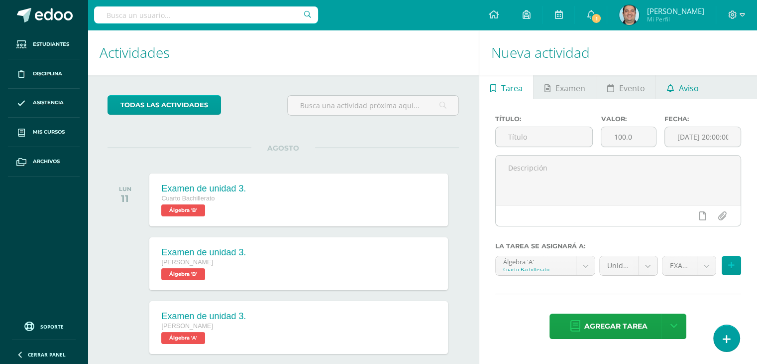
click at [705, 87] on link "Aviso" at bounding box center [682, 87] width 53 height 24
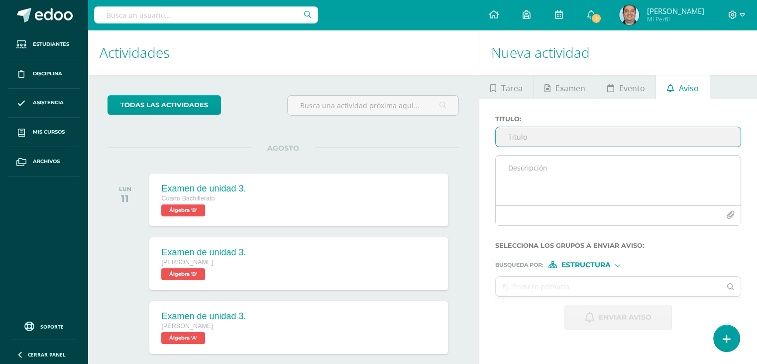
paste input "Notificación y Entrega de PMA de Álgebra"
type input "Notificación y Entrega de PMA de Álgebra"
click at [550, 167] on textarea at bounding box center [618, 180] width 245 height 50
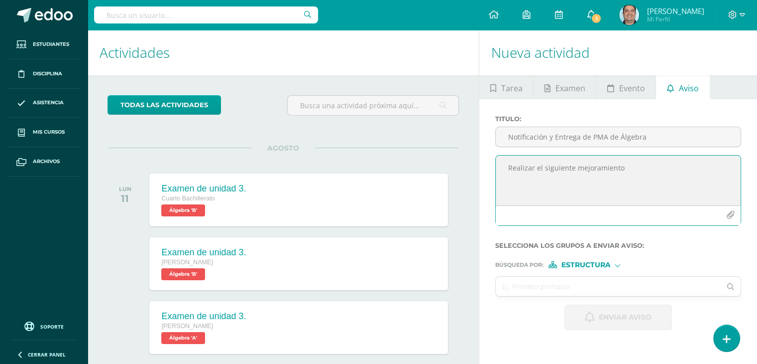
click at [595, 12] on icon at bounding box center [591, 14] width 8 height 9
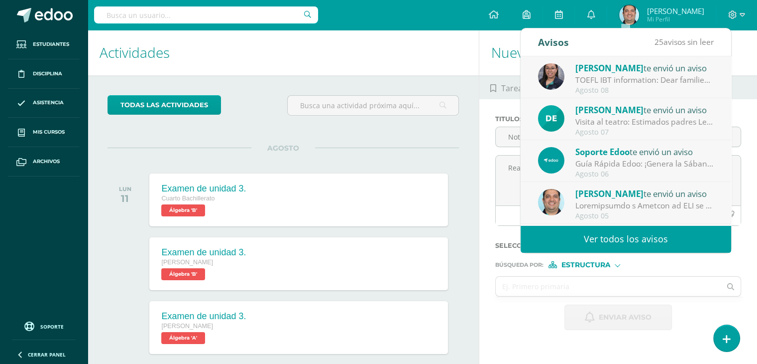
click at [639, 204] on div at bounding box center [645, 205] width 138 height 11
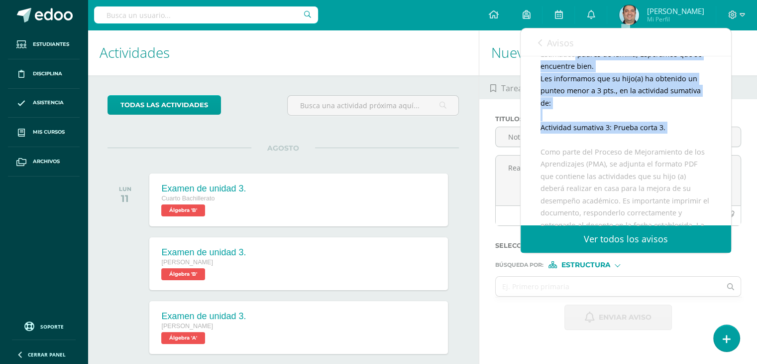
drag, startPoint x: 541, startPoint y: 166, endPoint x: 650, endPoint y: 148, distance: 109.9
click at [650, 148] on div "Estimados padres de familia, Esperamos que se encuentre bien. Les informamos qu…" at bounding box center [626, 313] width 171 height 531
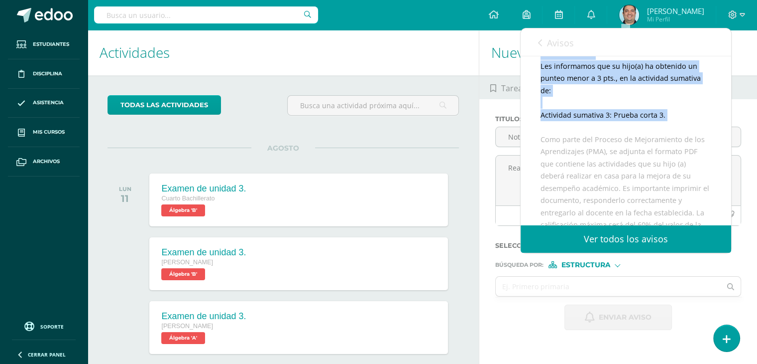
scroll to position [149, 0]
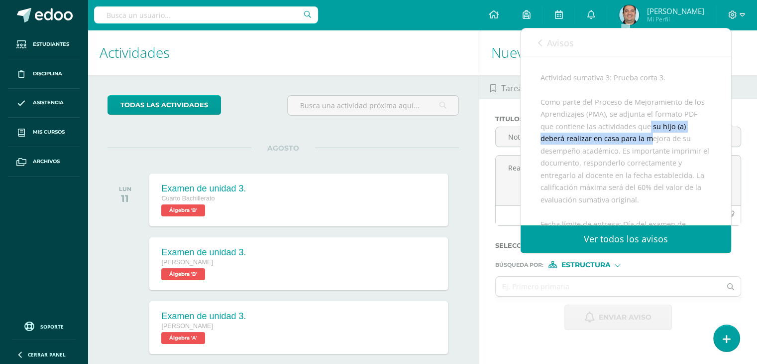
drag, startPoint x: 650, startPoint y: 148, endPoint x: 647, endPoint y: 140, distance: 8.8
click at [647, 140] on div "Estimados padres de familia, Esperamos que se encuentre bien. Les informamos qu…" at bounding box center [626, 264] width 171 height 531
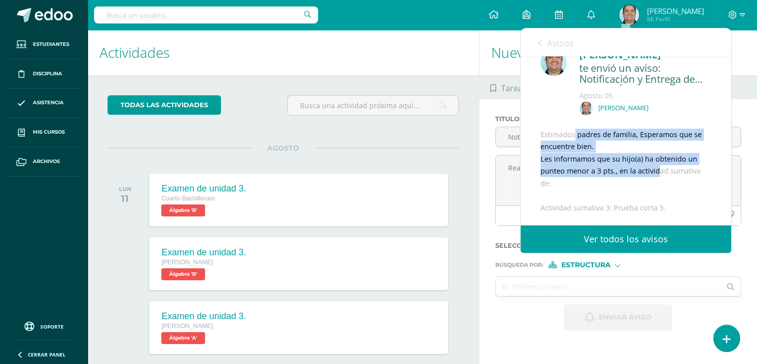
scroll to position [50, 0]
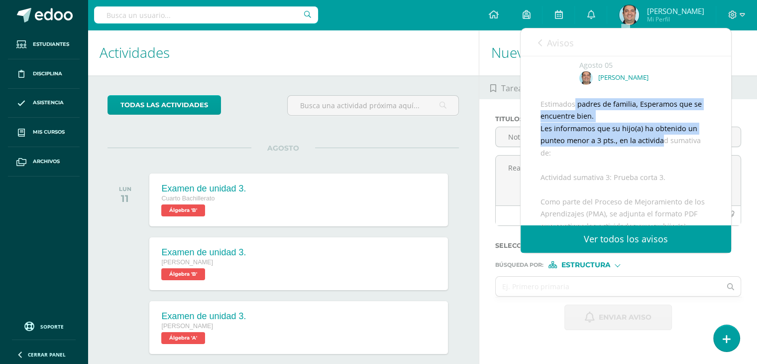
drag, startPoint x: 541, startPoint y: 164, endPoint x: 649, endPoint y: 155, distance: 108.4
click at [657, 156] on div "Estimados padres de familia, Esperamos que se encuentre bien. Les informamos qu…" at bounding box center [626, 363] width 171 height 531
click at [649, 155] on div "Estimados padres de familia, Esperamos que se encuentre bien. Les informamos qu…" at bounding box center [626, 363] width 171 height 531
click at [586, 176] on div "Estimados padres de familia, Esperamos que se encuentre bien. Les informamos qu…" at bounding box center [626, 363] width 171 height 531
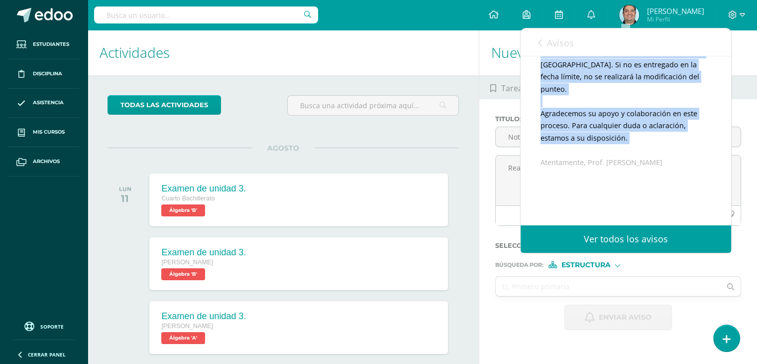
scroll to position [398, 0]
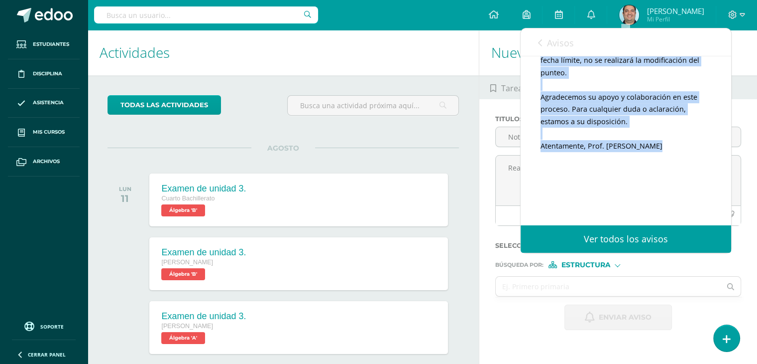
drag, startPoint x: 541, startPoint y: 116, endPoint x: 655, endPoint y: 146, distance: 118.0
click at [656, 145] on div "Estimados padres de familia, Esperamos que se encuentre bien. Les informamos qu…" at bounding box center [626, 15] width 171 height 531
copy div "Loremipsu dolors am consect, Adipiscin eli se doeiusmod temp. Inc utlaboreet do…"
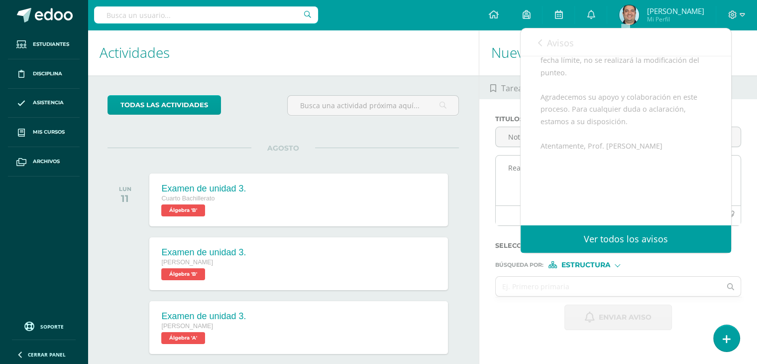
click at [498, 162] on textarea "Realizar el siguiente mejoramiento" at bounding box center [618, 180] width 245 height 50
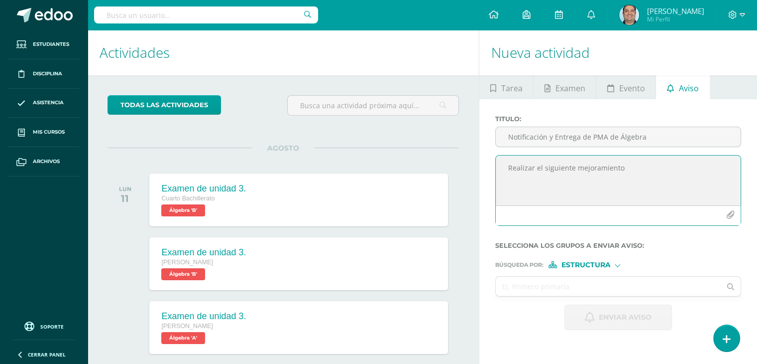
drag, startPoint x: 627, startPoint y: 169, endPoint x: 503, endPoint y: 166, distance: 124.5
click at [503, 166] on textarea "Realizar el siguiente mejoramiento" at bounding box center [618, 180] width 245 height 50
paste textarea "Loremipsu dolors am consect, Adipiscin eli se doeiusmod temp. Inc utlaboreet do…"
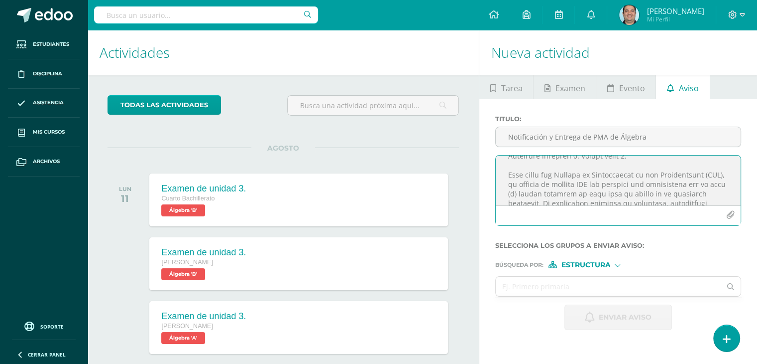
click at [508, 160] on textarea at bounding box center [618, 180] width 245 height 50
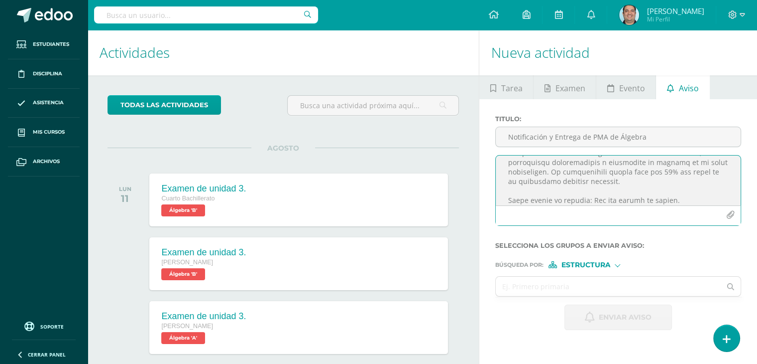
scroll to position [129, 0]
drag, startPoint x: 672, startPoint y: 181, endPoint x: 587, endPoint y: 182, distance: 84.7
click at [587, 182] on textarea at bounding box center [618, 180] width 245 height 50
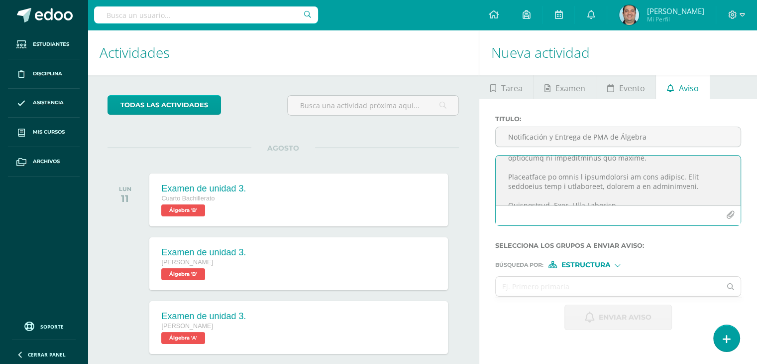
scroll to position [213, 0]
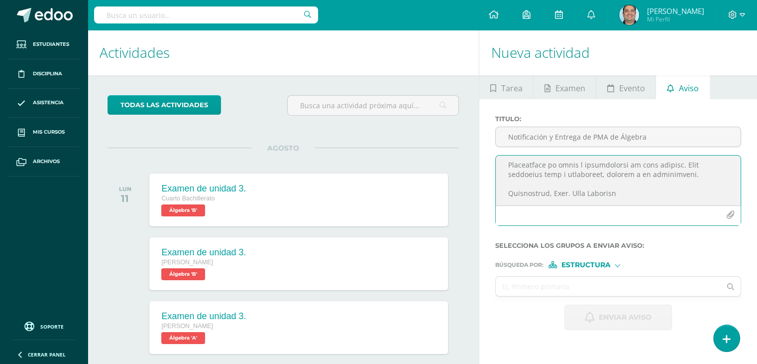
type textarea "Loremipsu dolors am consect, Adipiscin eli se doeiusmod temp. Inc utlaboreet do…"
click at [731, 216] on icon "button" at bounding box center [731, 215] width 8 height 8
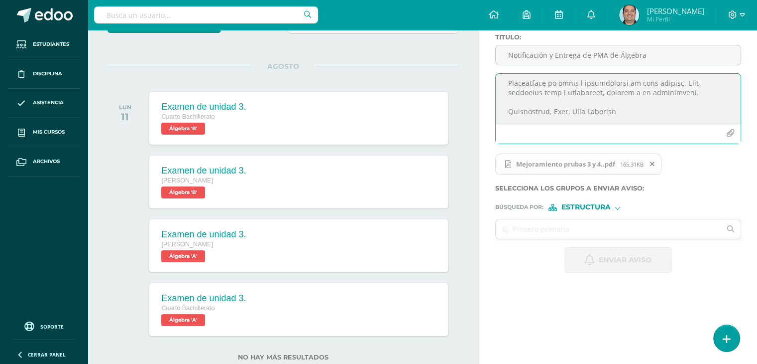
scroll to position [111, 0]
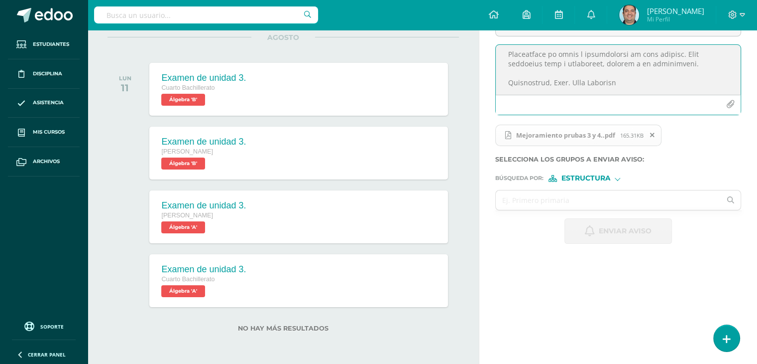
click at [597, 177] on span "Estructura" at bounding box center [585, 177] width 49 height 5
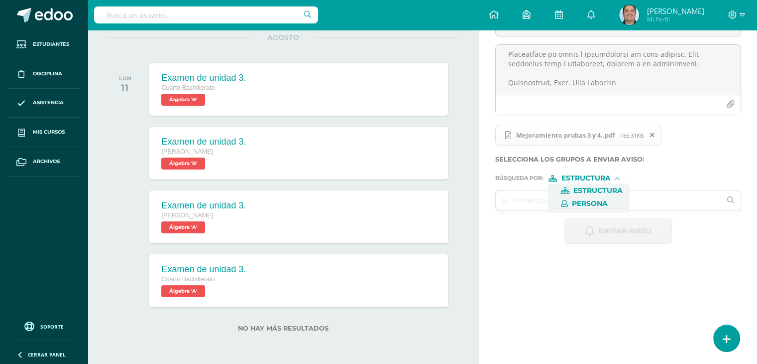
click at [587, 198] on span "Persona" at bounding box center [589, 203] width 80 height 13
click at [536, 200] on input "text" at bounding box center [608, 199] width 225 height 19
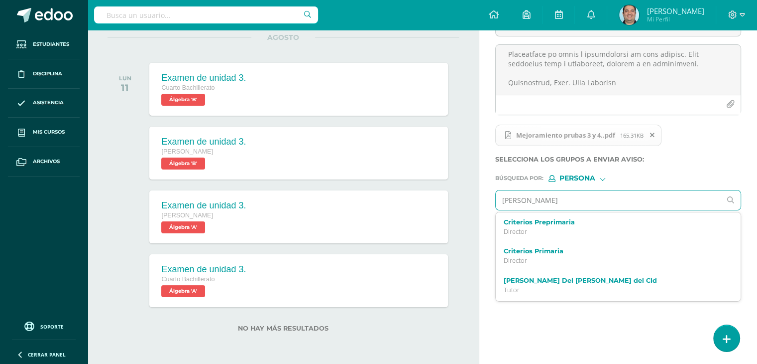
type input "[PERSON_NAME]"
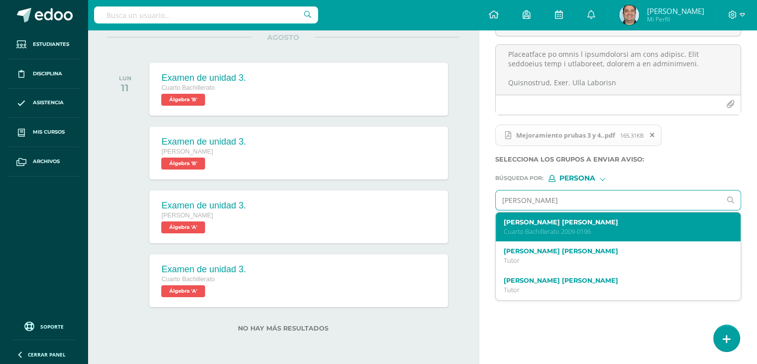
click at [559, 224] on label "[PERSON_NAME] [PERSON_NAME]" at bounding box center [614, 221] width 220 height 7
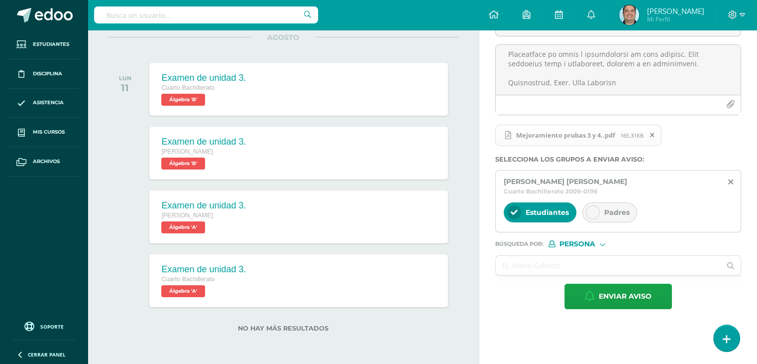
click at [590, 209] on icon at bounding box center [593, 212] width 7 height 7
click at [545, 258] on input "text" at bounding box center [608, 264] width 225 height 19
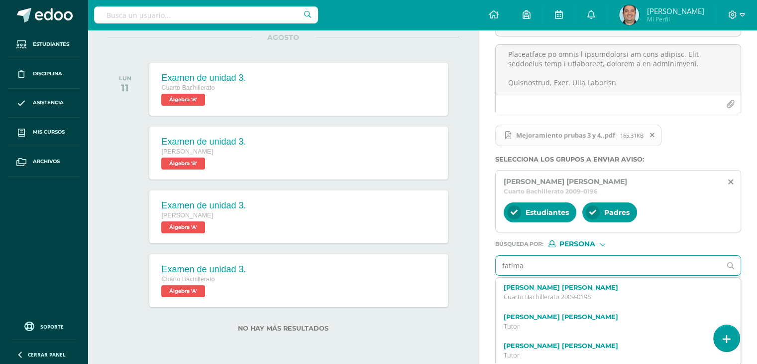
type input "fatima"
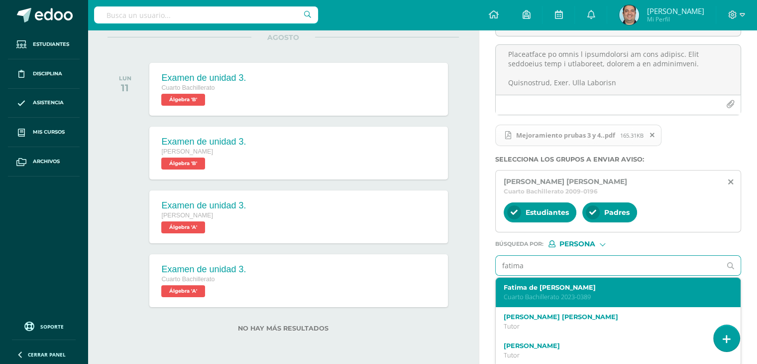
click at [552, 283] on label "Fatima de [PERSON_NAME]" at bounding box center [614, 286] width 220 height 7
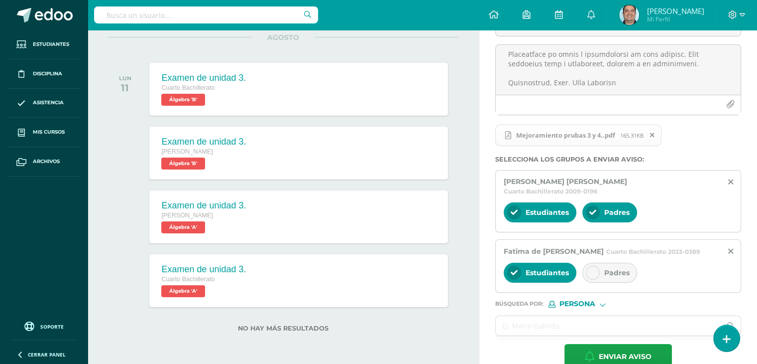
click at [594, 269] on icon at bounding box center [593, 272] width 7 height 7
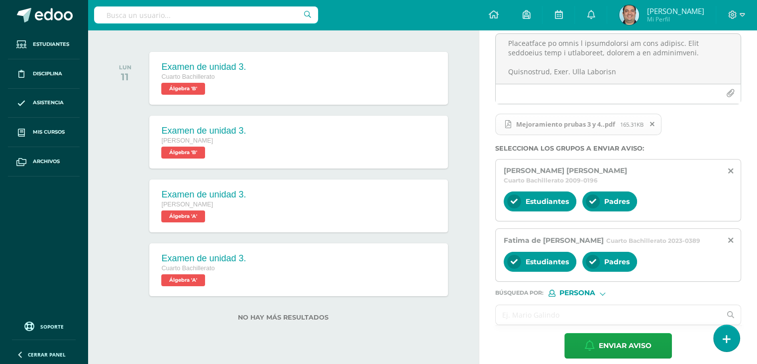
click at [521, 306] on input "text" at bounding box center [608, 314] width 225 height 19
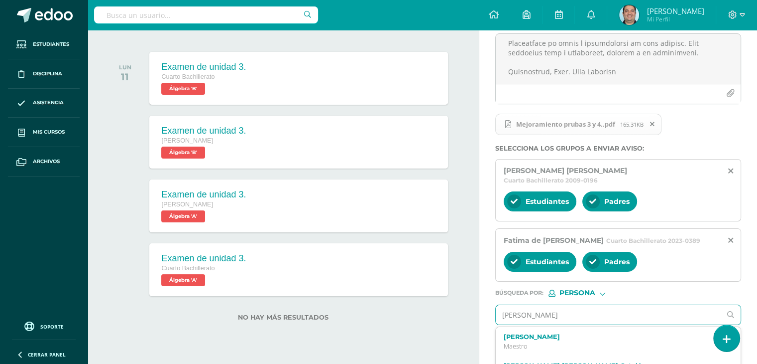
type input "[PERSON_NAME]"
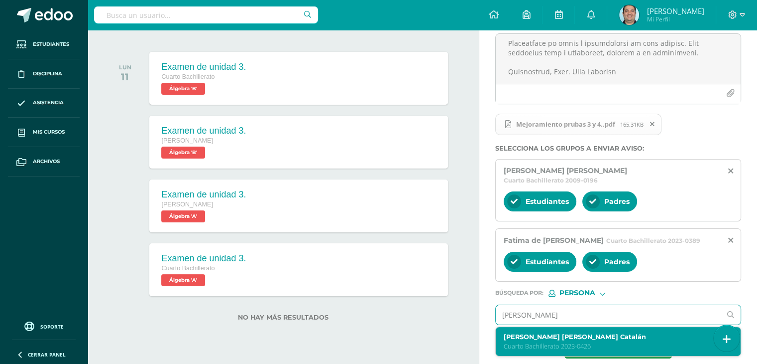
click at [547, 327] on div "[PERSON_NAME] [PERSON_NAME] Catalán Cuarto Bachillerato 2023-0426" at bounding box center [618, 341] width 245 height 29
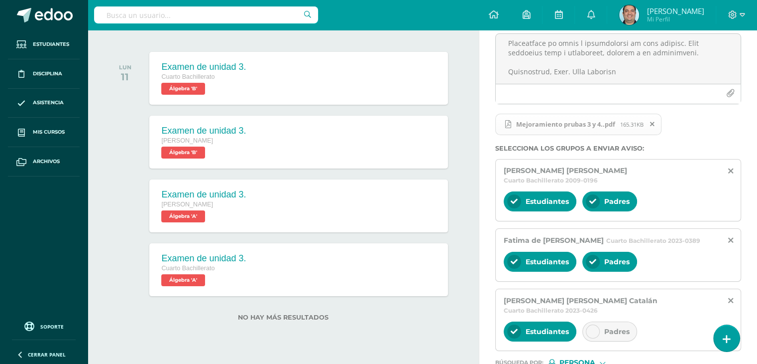
click at [608, 327] on span "Padres" at bounding box center [617, 331] width 25 height 9
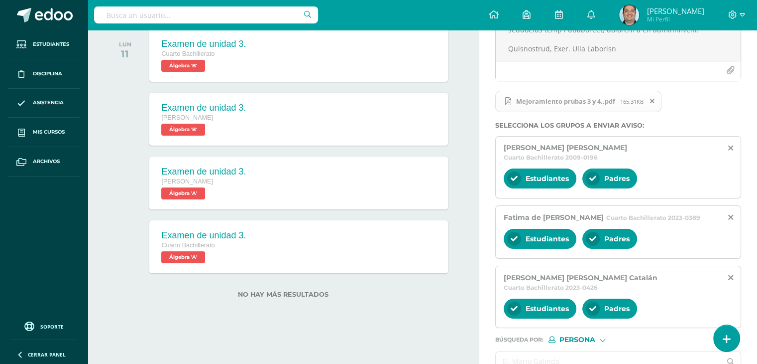
scroll to position [181, 0]
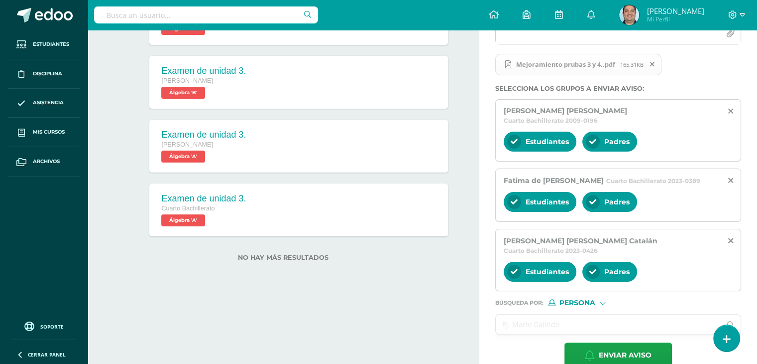
click at [562, 314] on input "text" at bounding box center [608, 323] width 225 height 19
type input "ashly"
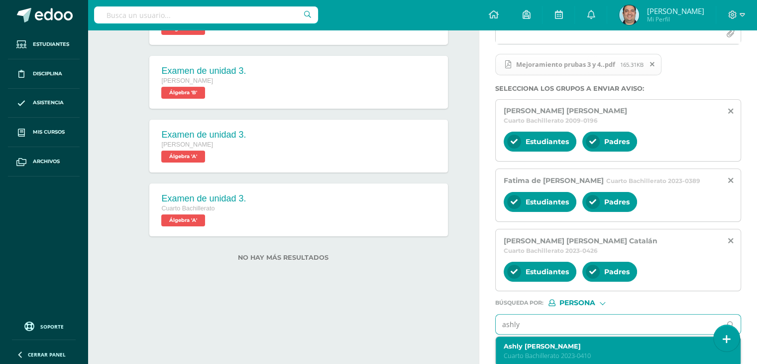
click at [585, 339] on div "Ashly [PERSON_NAME] Cuarto Bachillerato 2023-0410" at bounding box center [618, 350] width 245 height 29
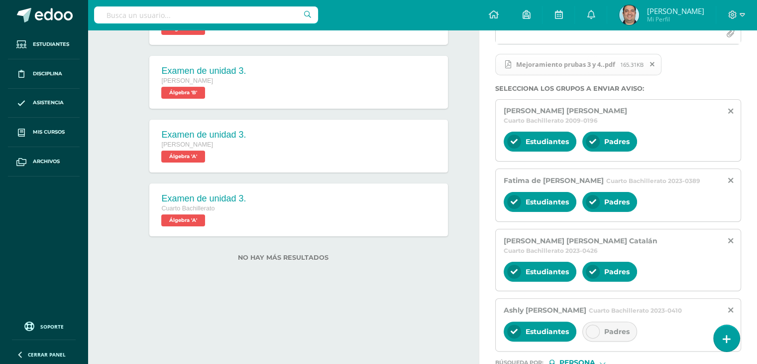
click at [596, 324] on div at bounding box center [593, 331] width 14 height 14
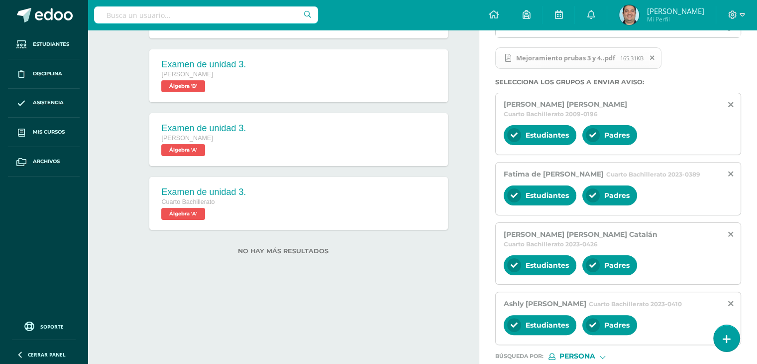
scroll to position [241, 0]
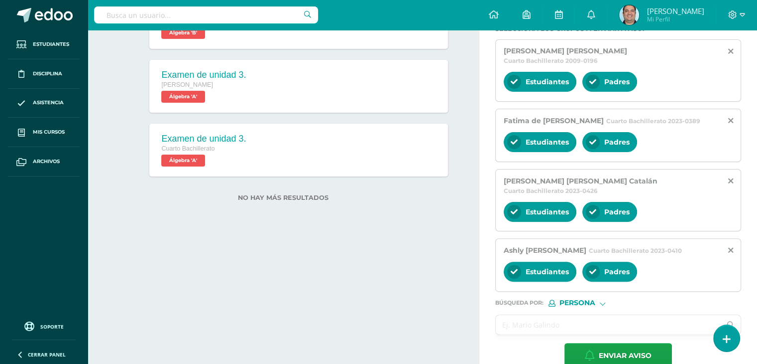
click at [561, 315] on input "text" at bounding box center [608, 324] width 225 height 19
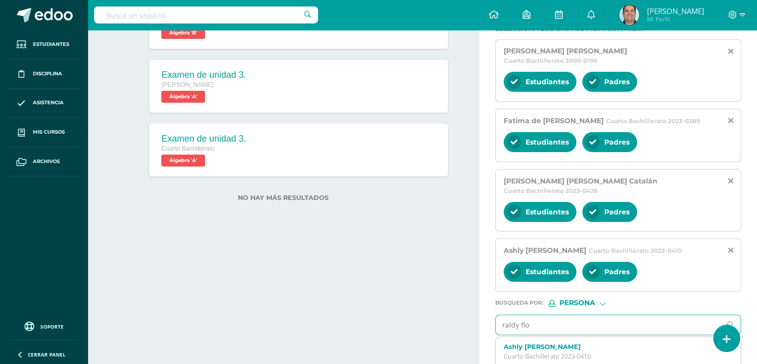
type input "[PERSON_NAME]"
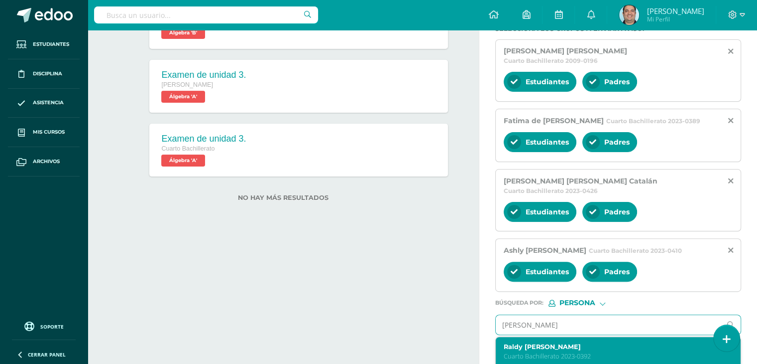
click at [563, 343] on label "Raldy [PERSON_NAME]" at bounding box center [614, 346] width 220 height 7
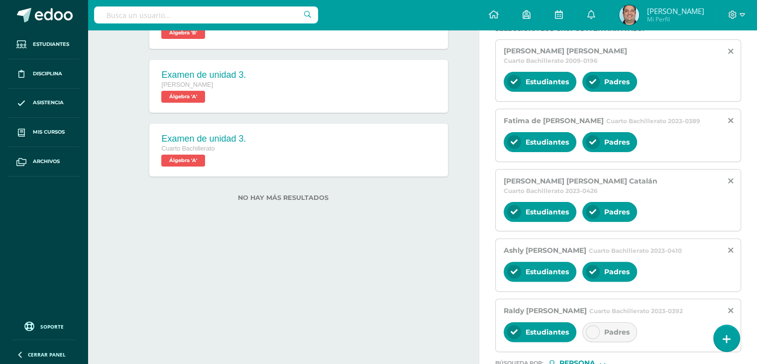
click at [586, 325] on div at bounding box center [593, 332] width 14 height 14
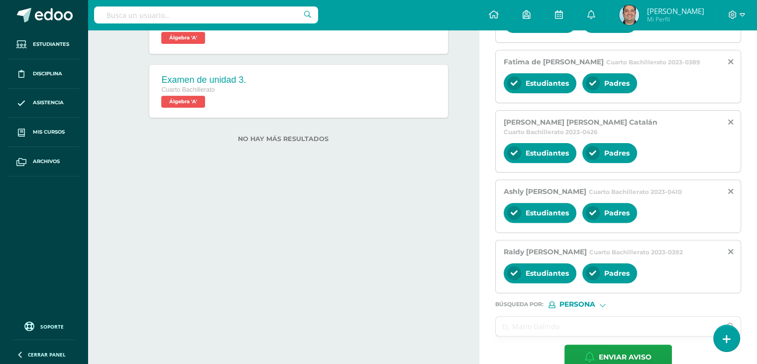
scroll to position [301, 0]
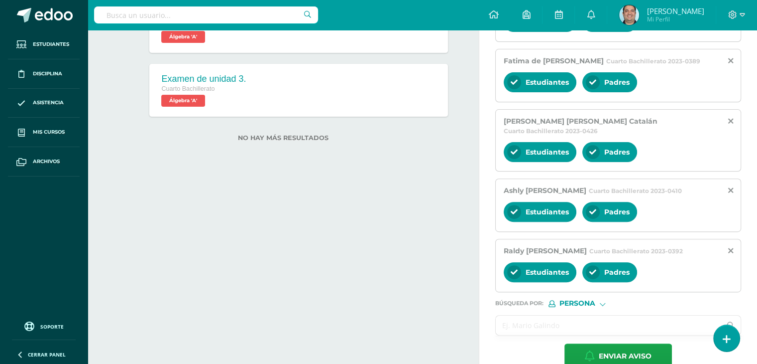
click at [567, 315] on input "text" at bounding box center [608, 324] width 225 height 19
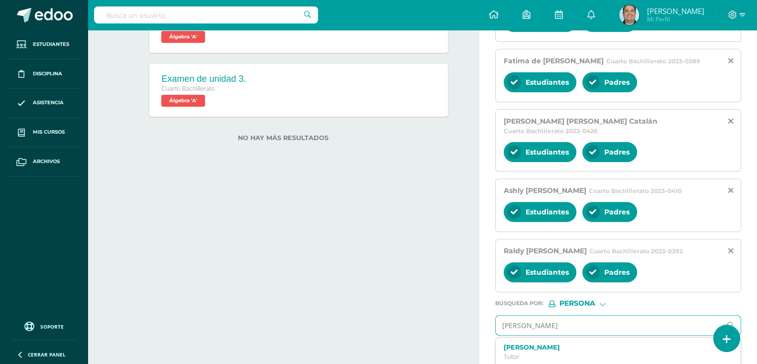
type input "[PERSON_NAME]"
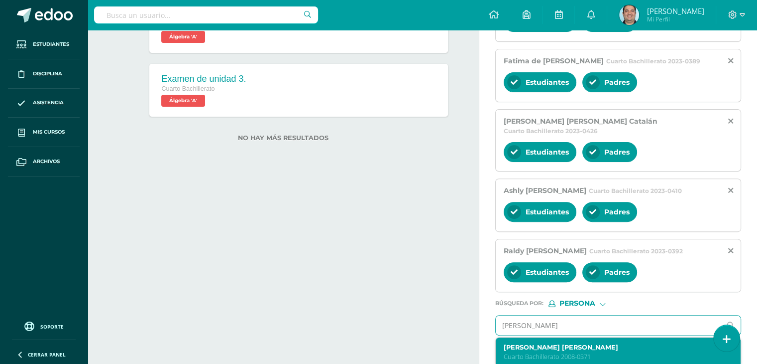
click at [562, 343] on label "[PERSON_NAME] [PERSON_NAME]" at bounding box center [614, 346] width 220 height 7
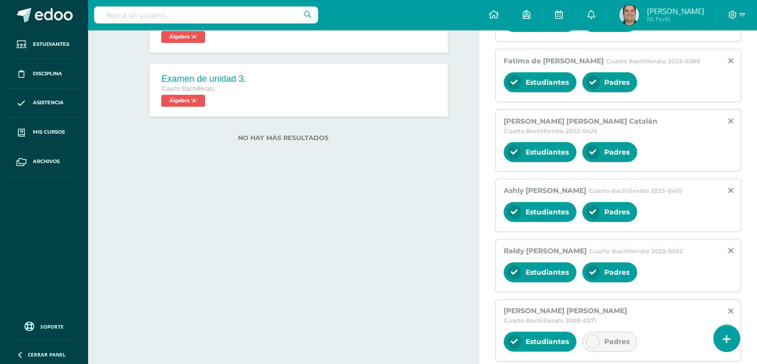
click at [608, 337] on span "Padres" at bounding box center [617, 341] width 25 height 9
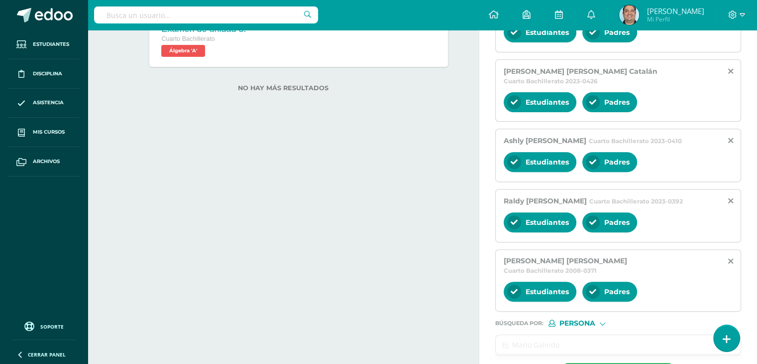
scroll to position [361, 0]
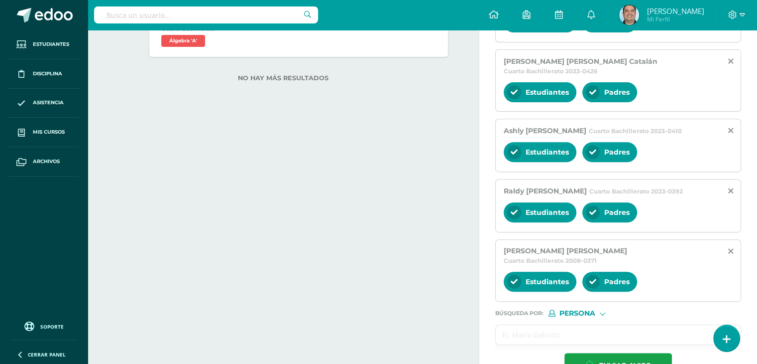
click at [550, 325] on input "text" at bounding box center [608, 334] width 225 height 19
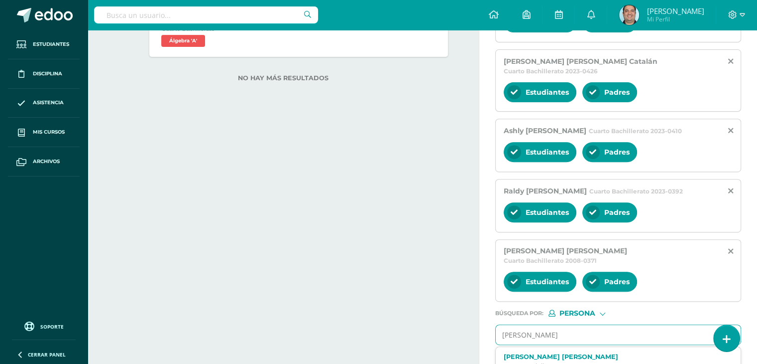
type input "[PERSON_NAME]"
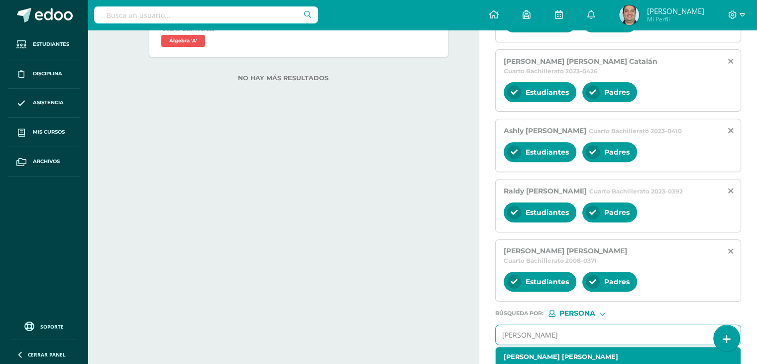
click at [561, 353] on label "[PERSON_NAME] [PERSON_NAME]" at bounding box center [614, 356] width 220 height 7
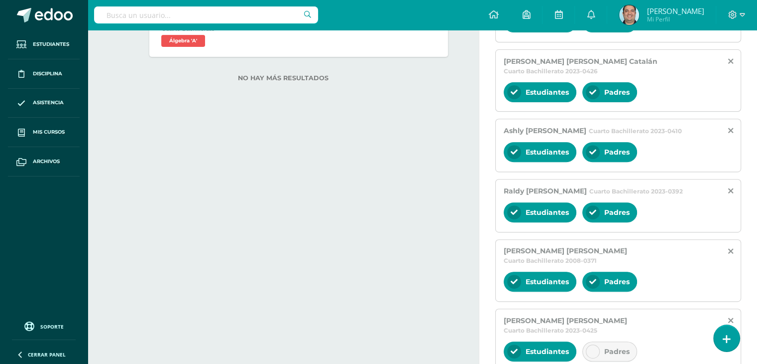
click at [596, 348] on icon at bounding box center [593, 351] width 7 height 7
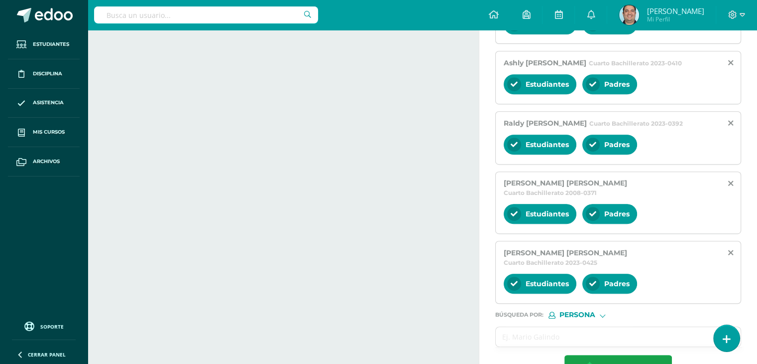
scroll to position [430, 0]
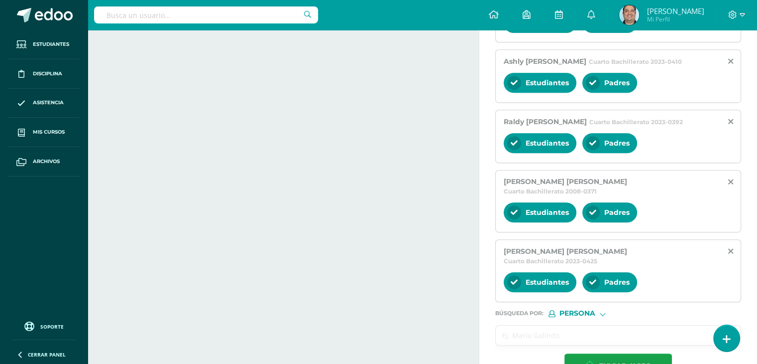
click at [588, 325] on input "text" at bounding box center [608, 334] width 225 height 19
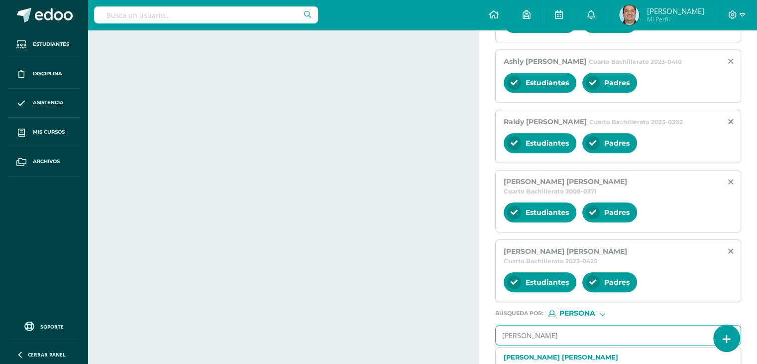
type input "[PERSON_NAME]"
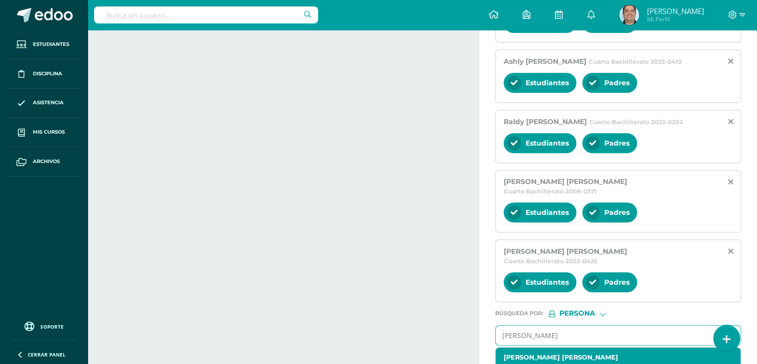
click at [586, 353] on label "[PERSON_NAME] [PERSON_NAME]" at bounding box center [614, 356] width 220 height 7
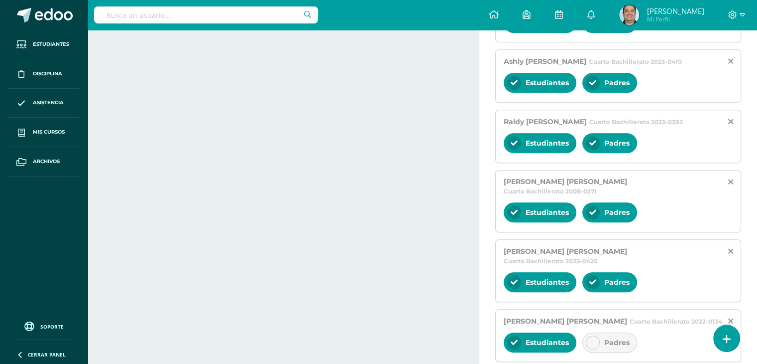
click at [595, 339] on icon at bounding box center [593, 342] width 7 height 7
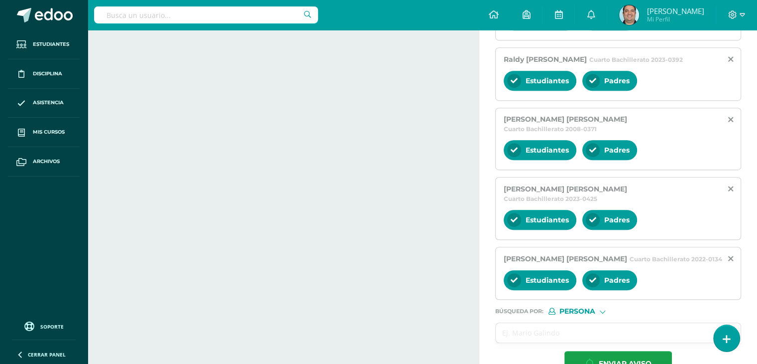
scroll to position [499, 0]
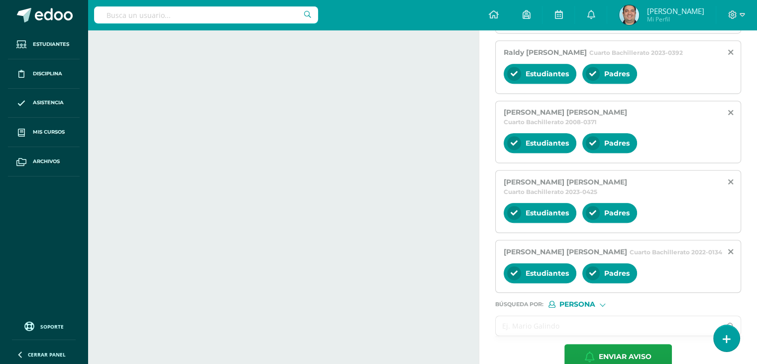
click at [593, 316] on input "text" at bounding box center [608, 325] width 225 height 19
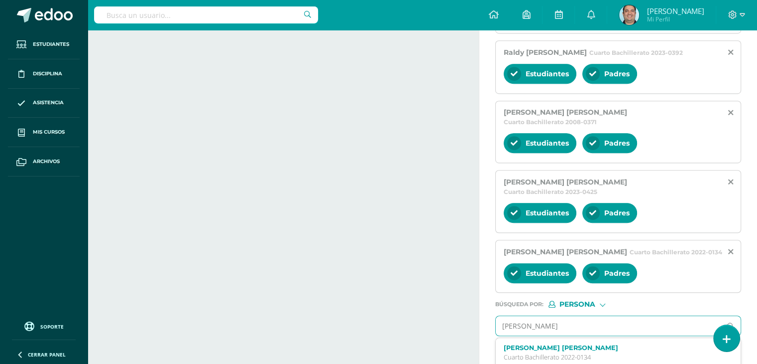
type input "[PERSON_NAME]"
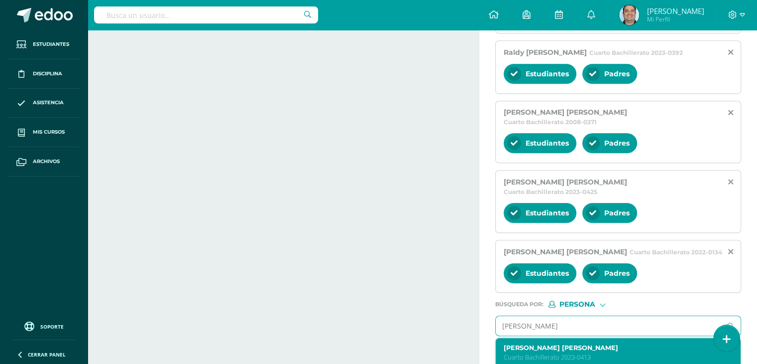
click at [582, 353] on p "Cuarto Bachillerato 2023-0413" at bounding box center [614, 357] width 220 height 8
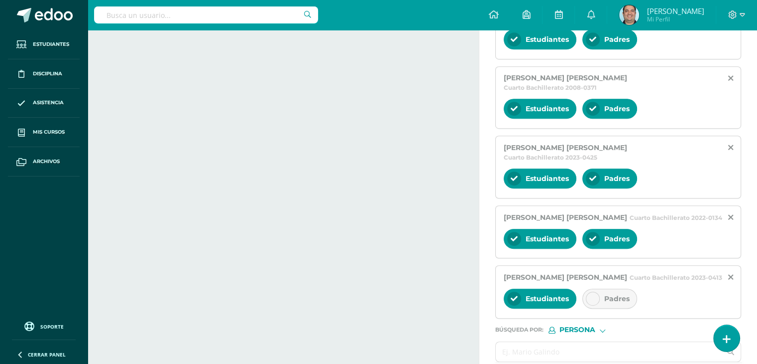
scroll to position [549, 0]
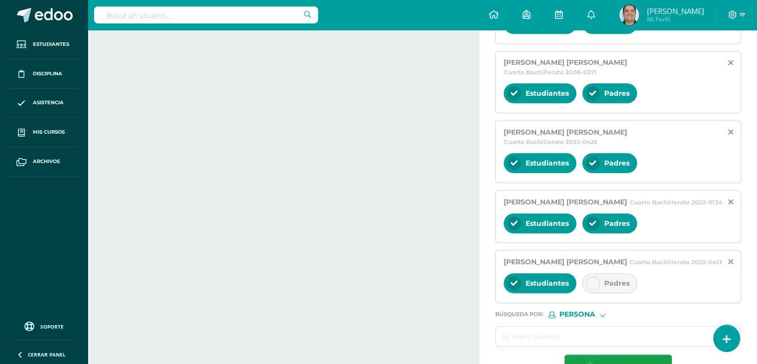
click at [592, 279] on icon at bounding box center [593, 282] width 7 height 7
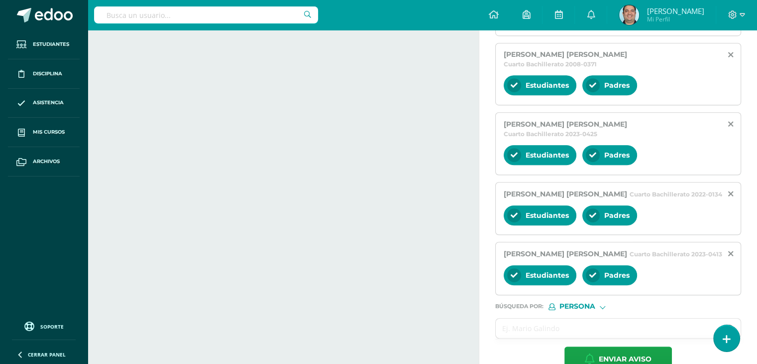
scroll to position [559, 0]
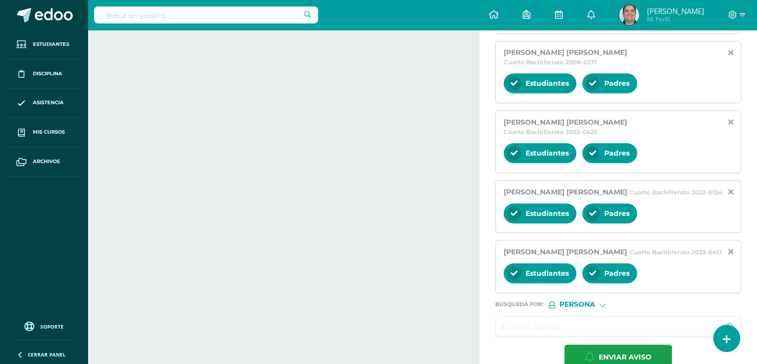
click at [539, 316] on input "text" at bounding box center [608, 325] width 225 height 19
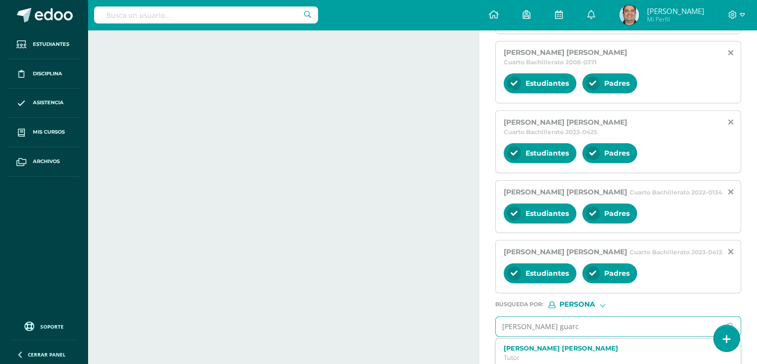
type input "[PERSON_NAME] guarca"
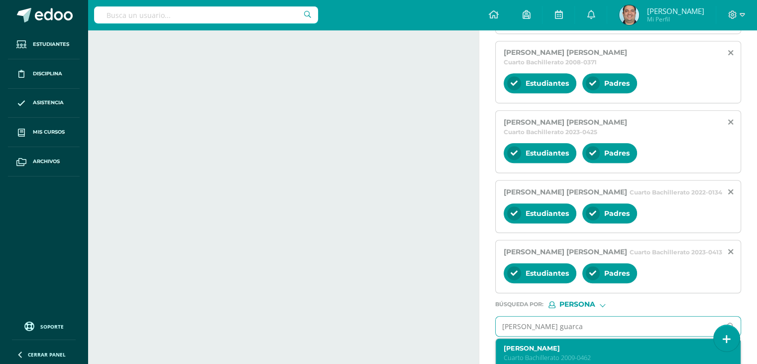
click at [563, 353] on p "Cuarto Bachillerato 2009-0462" at bounding box center [614, 357] width 220 height 8
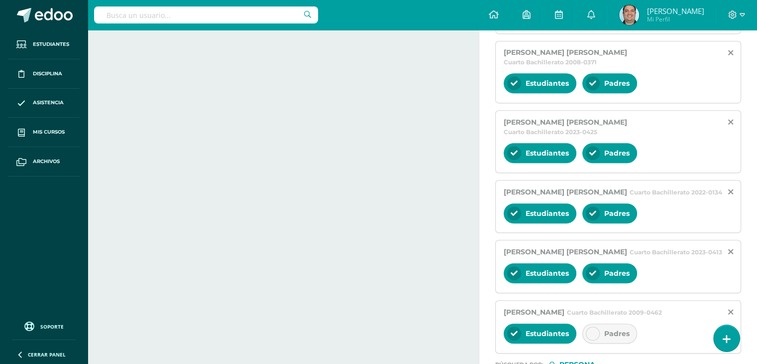
click at [590, 330] on icon at bounding box center [593, 333] width 7 height 7
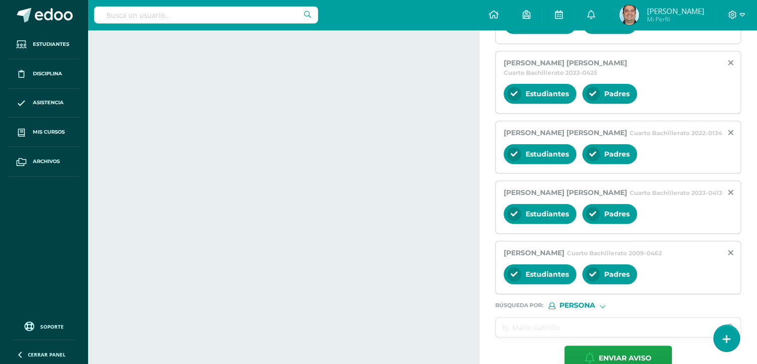
scroll to position [618, 0]
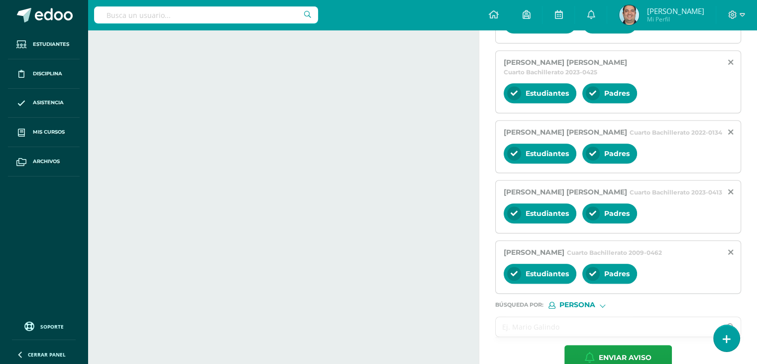
click at [598, 317] on input "text" at bounding box center [608, 326] width 225 height 19
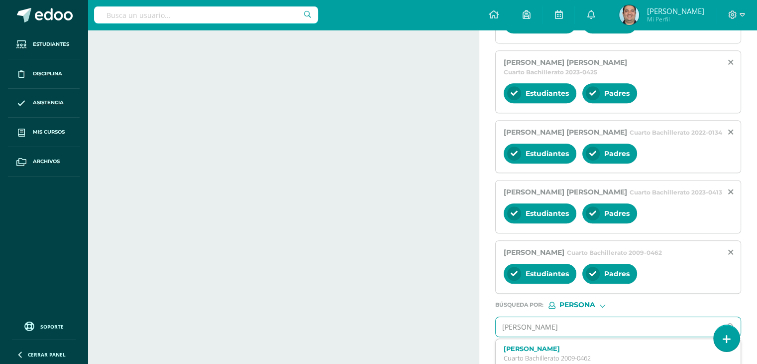
type input "[PERSON_NAME]"
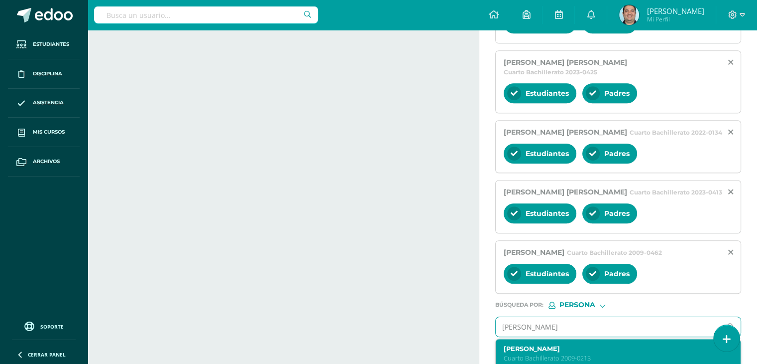
click at [566, 345] on label "[PERSON_NAME]" at bounding box center [614, 348] width 220 height 7
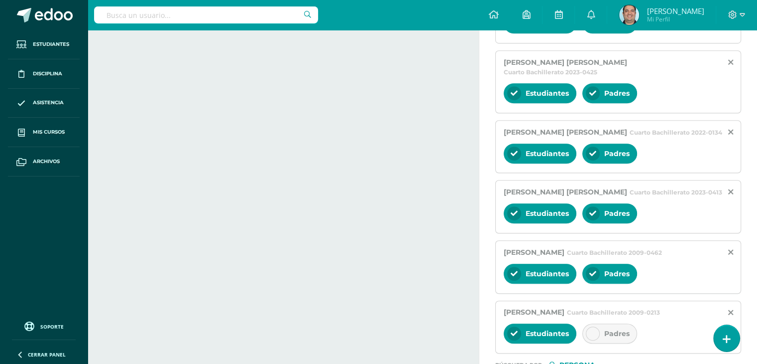
click at [594, 330] on icon at bounding box center [593, 333] width 7 height 7
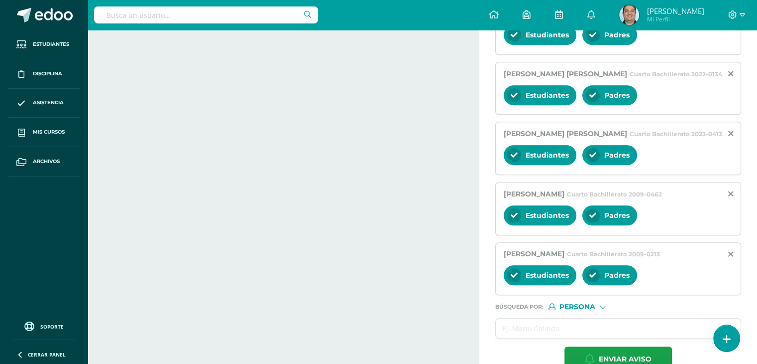
scroll to position [678, 0]
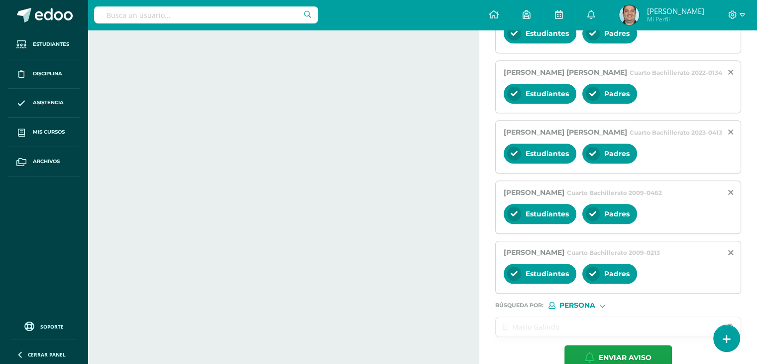
click at [530, 317] on input "text" at bounding box center [608, 326] width 225 height 19
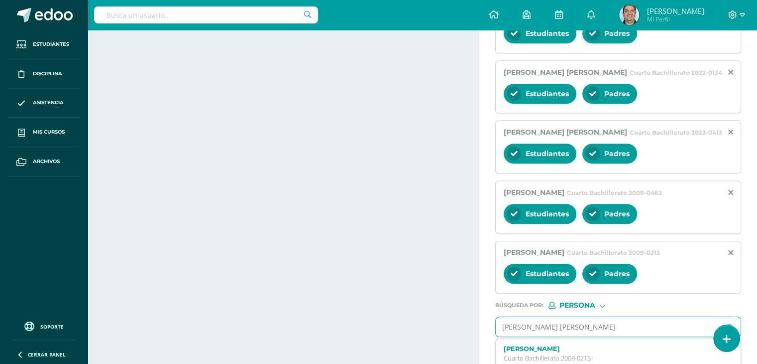
type input "[PERSON_NAME]"
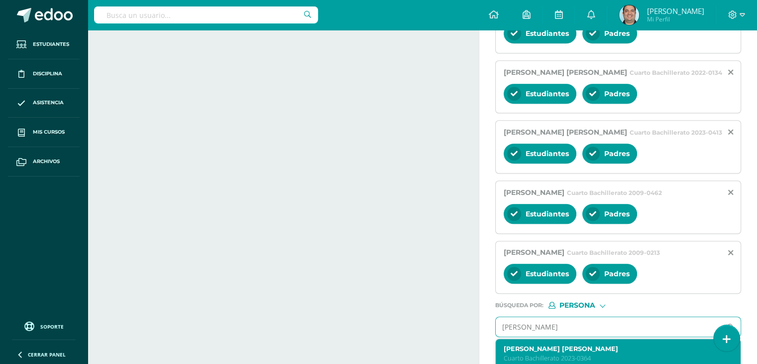
click at [556, 345] on label "[PERSON_NAME] [PERSON_NAME]" at bounding box center [614, 348] width 220 height 7
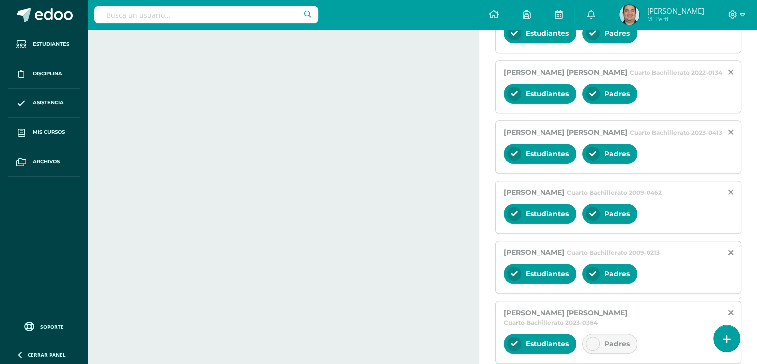
click at [593, 336] on div at bounding box center [593, 343] width 14 height 14
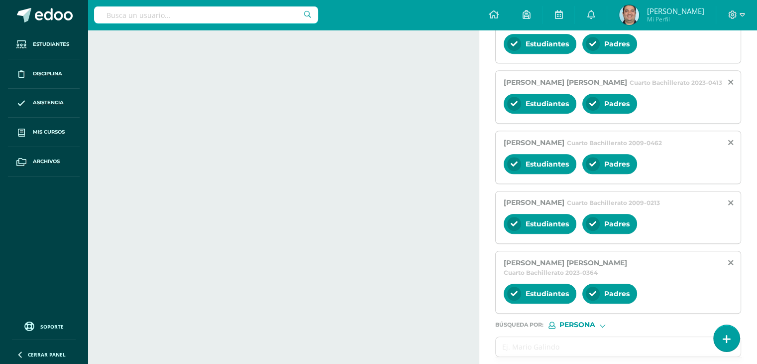
scroll to position [738, 0]
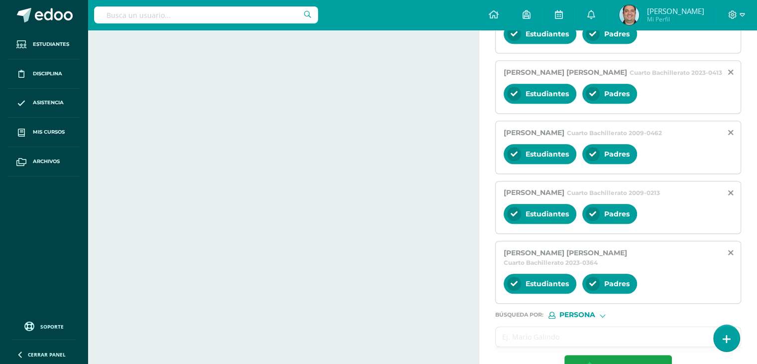
click at [550, 327] on input "text" at bounding box center [608, 336] width 225 height 19
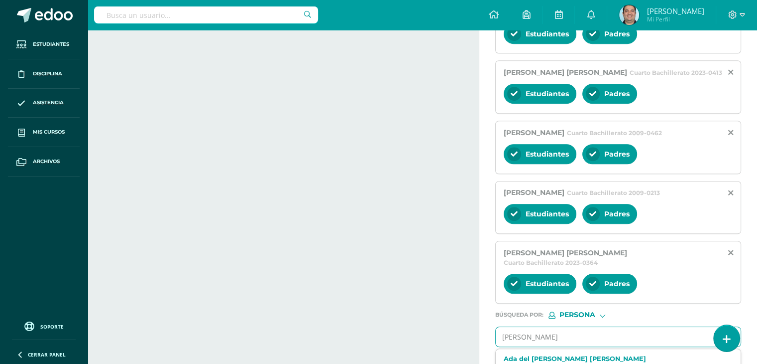
scroll to position [749, 0]
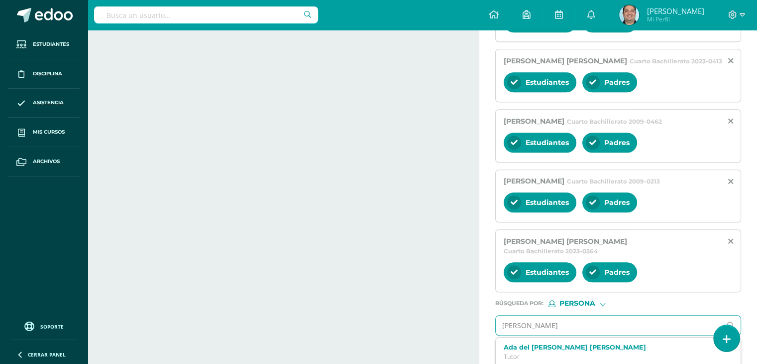
click at [509, 315] on input "[PERSON_NAME]" at bounding box center [608, 324] width 225 height 19
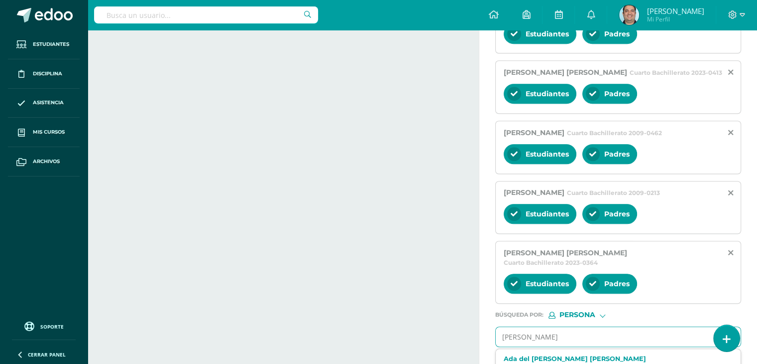
type input "[PERSON_NAME]"
click at [554, 327] on input "[PERSON_NAME]" at bounding box center [608, 336] width 225 height 19
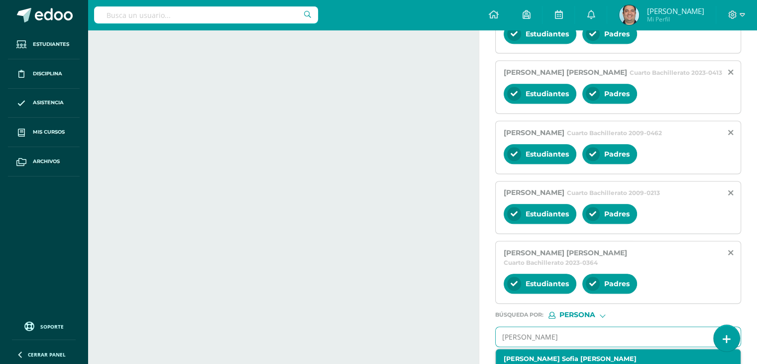
click at [553, 355] on div "[PERSON_NAME] Sofia [PERSON_NAME] Bachillerato 2008-0368" at bounding box center [614, 363] width 220 height 17
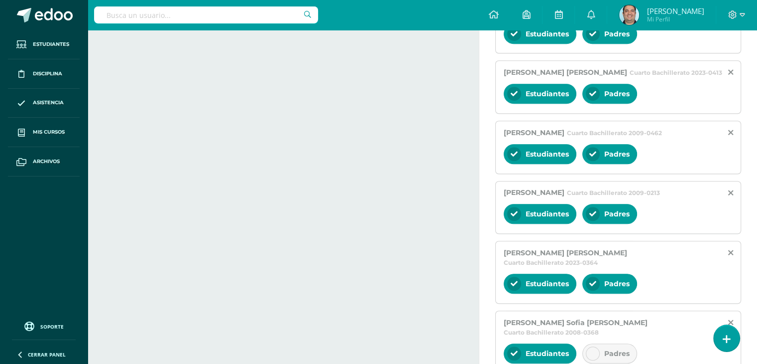
click at [593, 350] on icon at bounding box center [593, 353] width 7 height 7
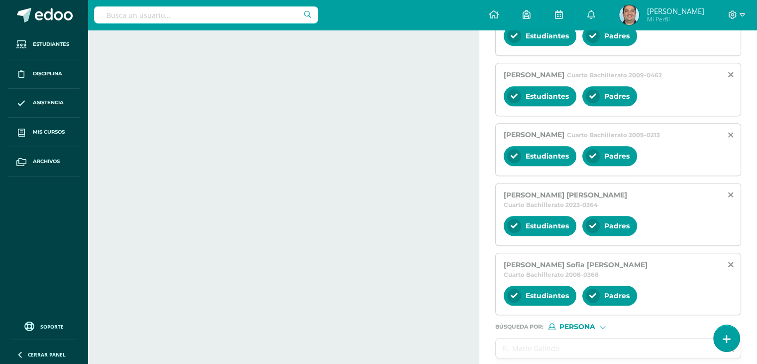
scroll to position [798, 0]
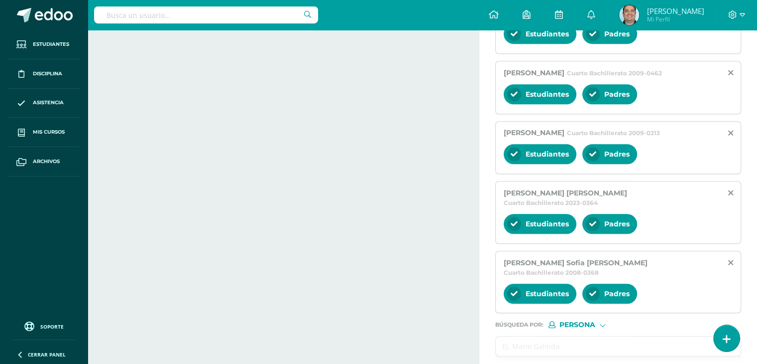
click at [560, 336] on input "text" at bounding box center [608, 345] width 225 height 19
type input "g"
type input "[PERSON_NAME]"
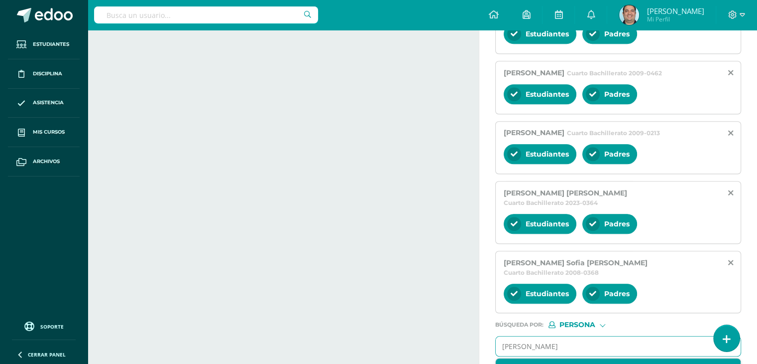
click at [560, 363] on label "[PERSON_NAME]" at bounding box center [614, 367] width 220 height 7
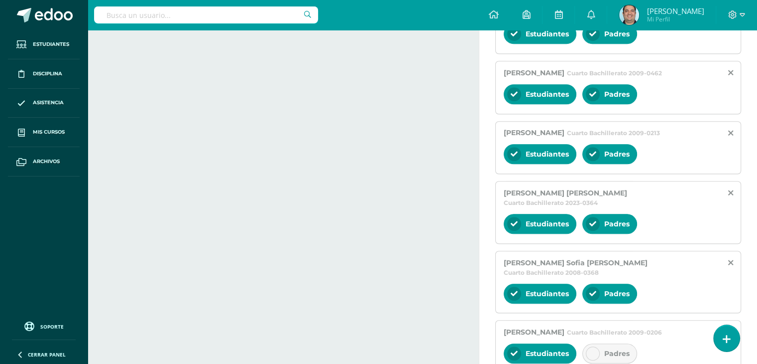
click at [591, 350] on icon at bounding box center [593, 353] width 7 height 7
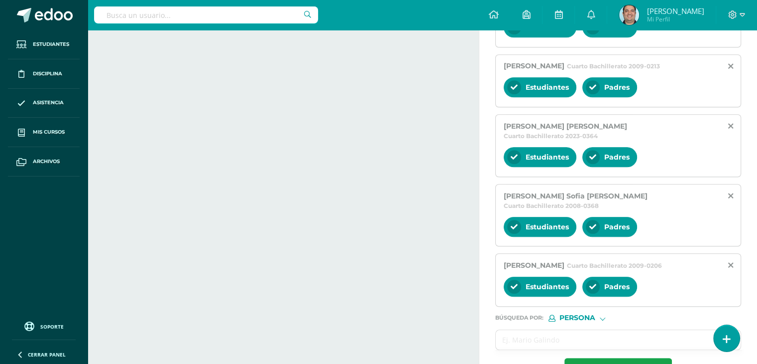
scroll to position [867, 0]
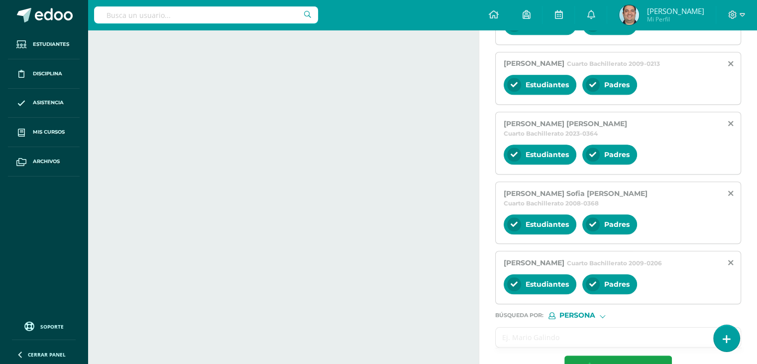
click at [550, 327] on input "text" at bounding box center [608, 336] width 225 height 19
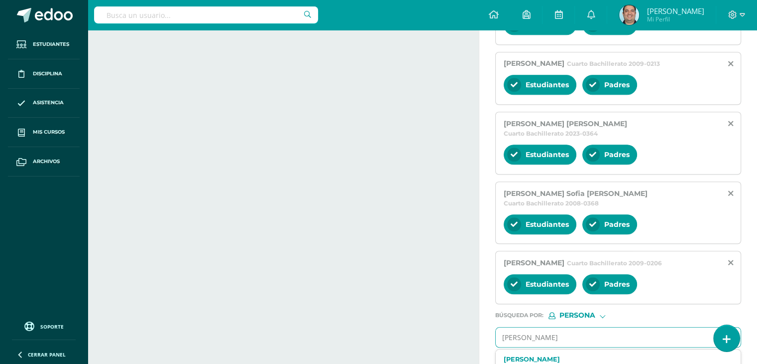
type input "[PERSON_NAME]"
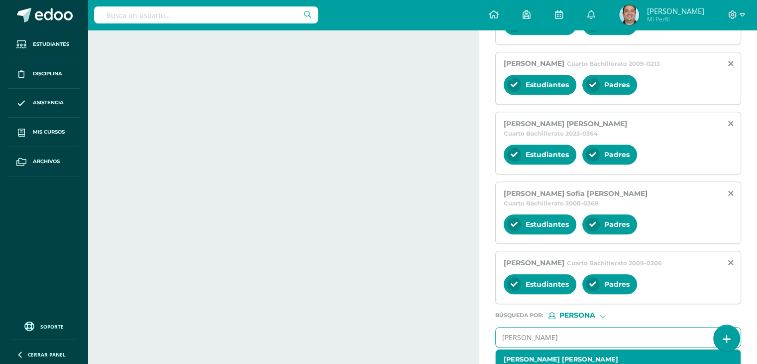
click at [573, 355] on label "[PERSON_NAME] [PERSON_NAME]" at bounding box center [614, 358] width 220 height 7
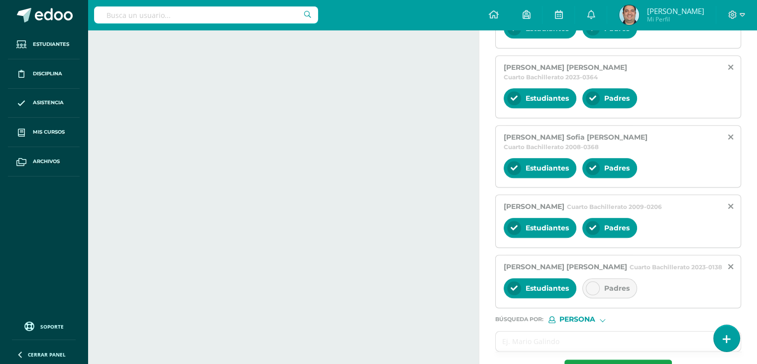
scroll to position [927, 0]
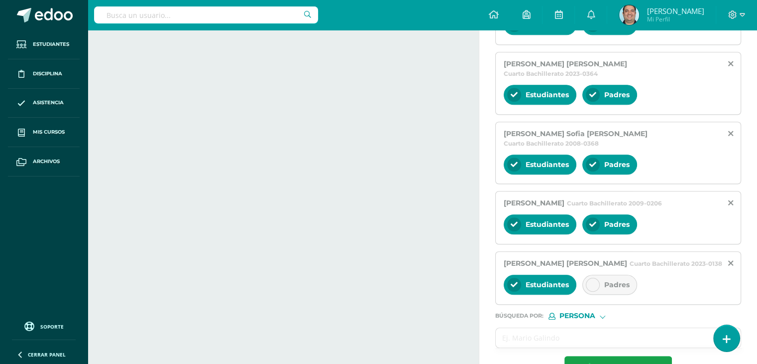
click at [594, 281] on icon at bounding box center [593, 284] width 7 height 7
click at [730, 259] on icon at bounding box center [731, 263] width 5 height 8
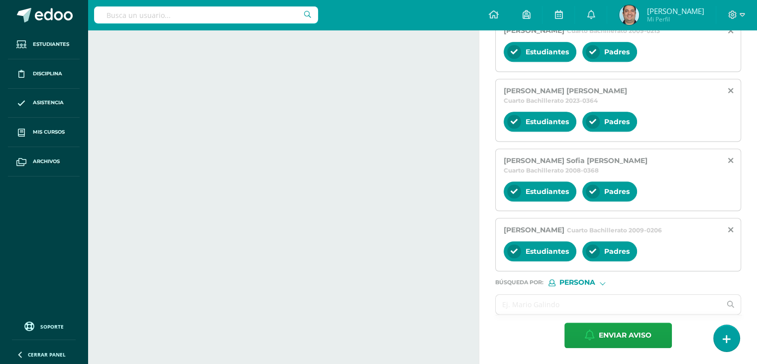
scroll to position [867, 0]
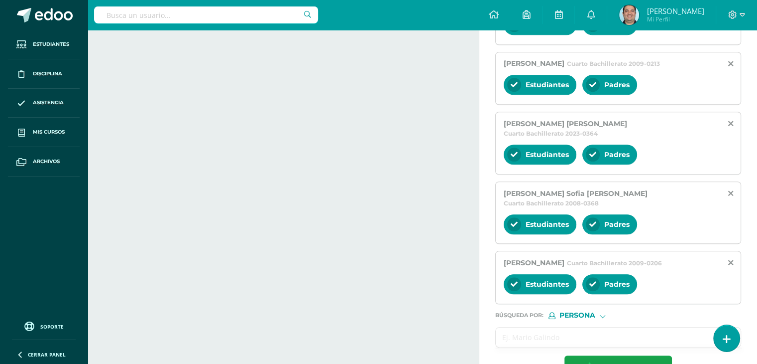
click at [550, 327] on input "text" at bounding box center [608, 336] width 225 height 19
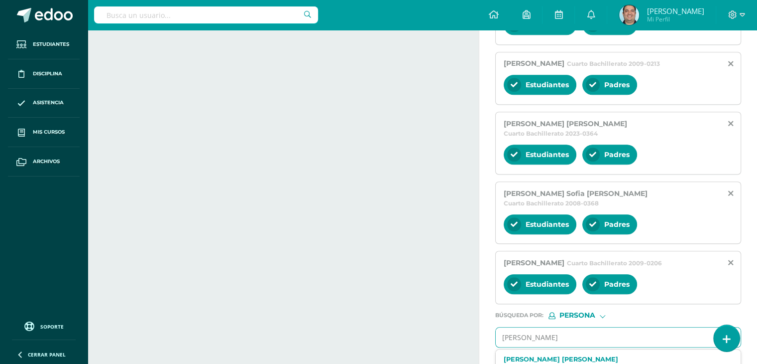
type input "[PERSON_NAME]"
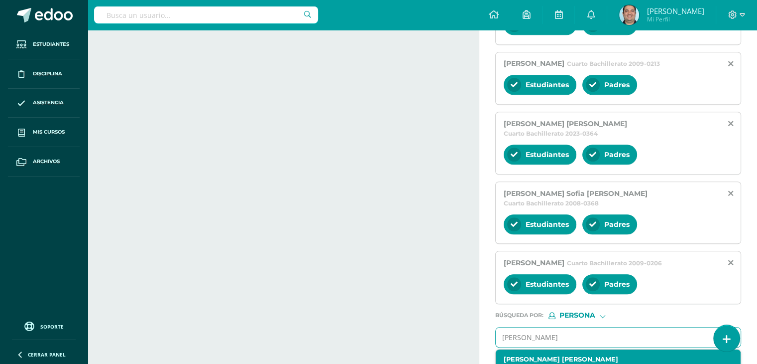
click at [568, 363] on p "Cuarto Bachillerato 2023-0138" at bounding box center [614, 368] width 220 height 8
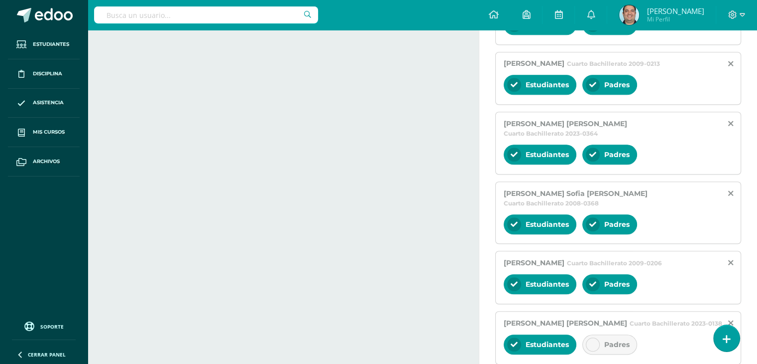
click at [595, 341] on icon at bounding box center [593, 344] width 7 height 7
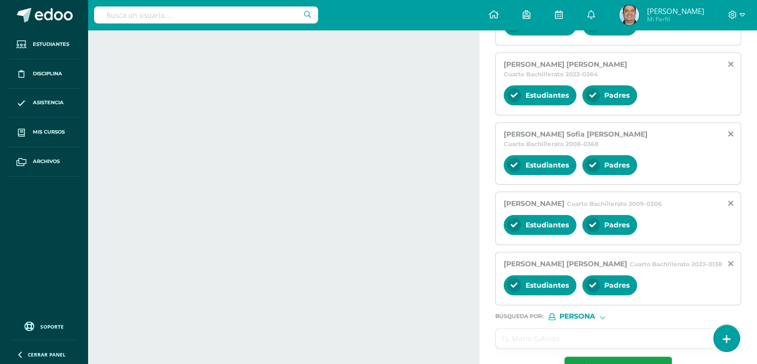
scroll to position [927, 0]
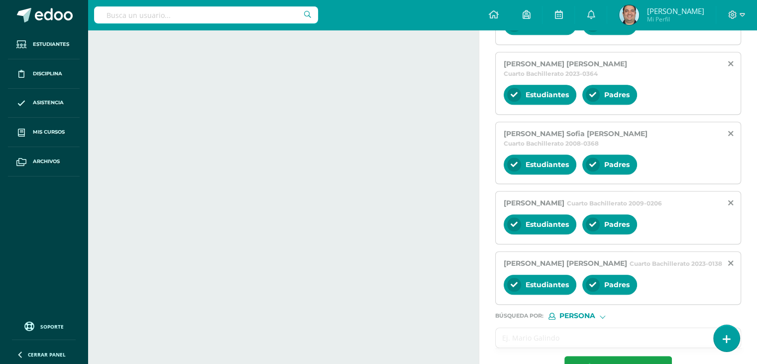
click at [521, 328] on input "text" at bounding box center [608, 337] width 225 height 19
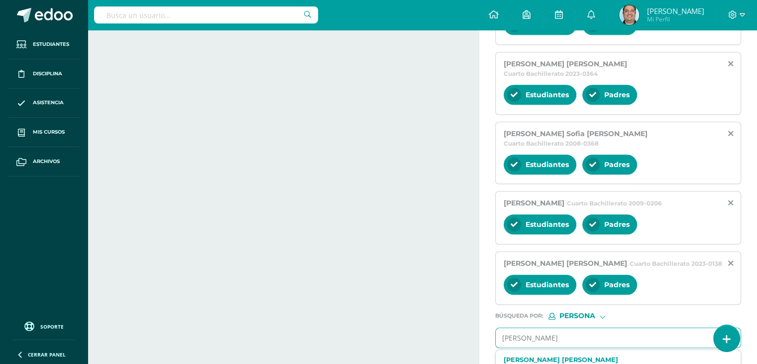
type input "[PERSON_NAME]"
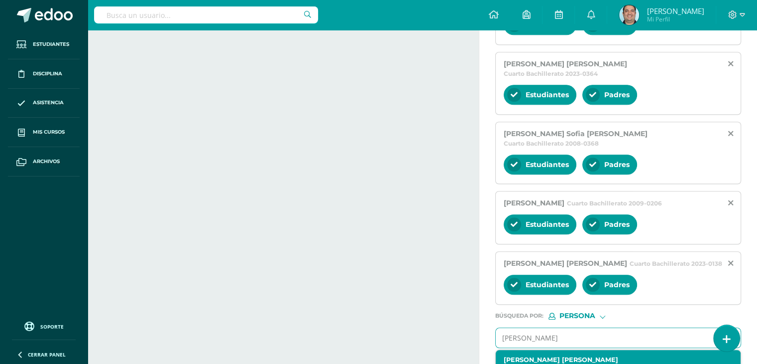
click at [543, 356] on label "[PERSON_NAME] [PERSON_NAME]" at bounding box center [614, 359] width 220 height 7
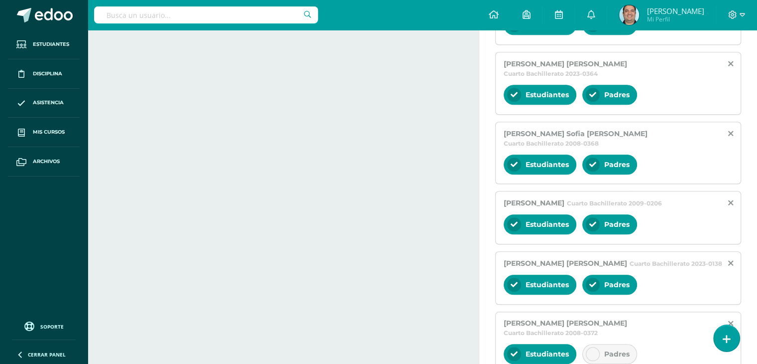
click at [600, 344] on div "Padres" at bounding box center [610, 354] width 55 height 20
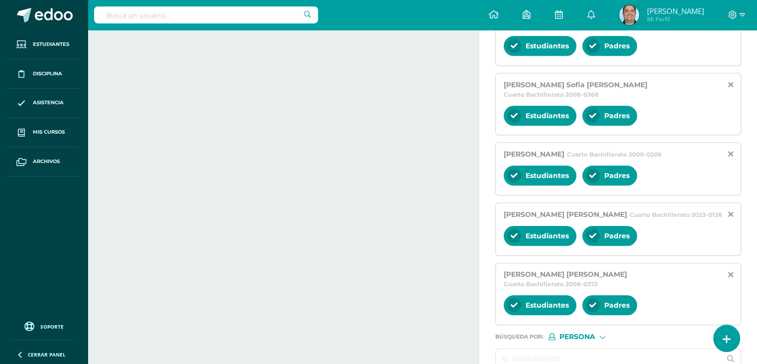
scroll to position [986, 0]
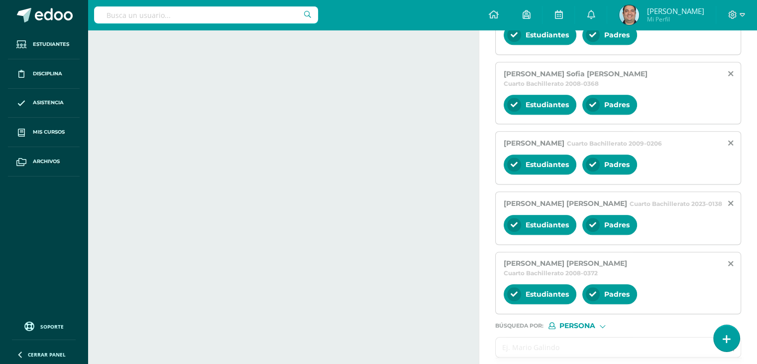
click at [562, 337] on input "text" at bounding box center [608, 346] width 225 height 19
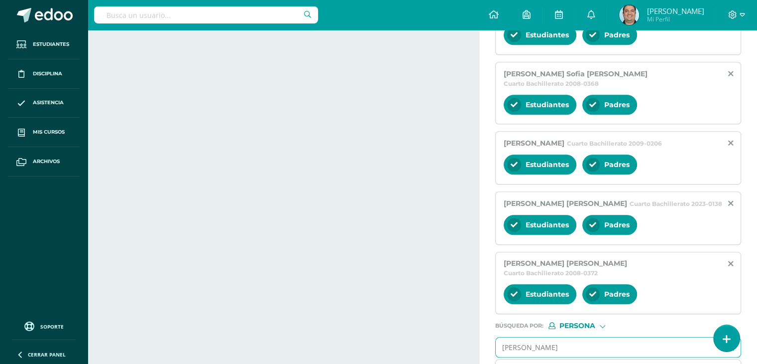
type input "[PERSON_NAME]"
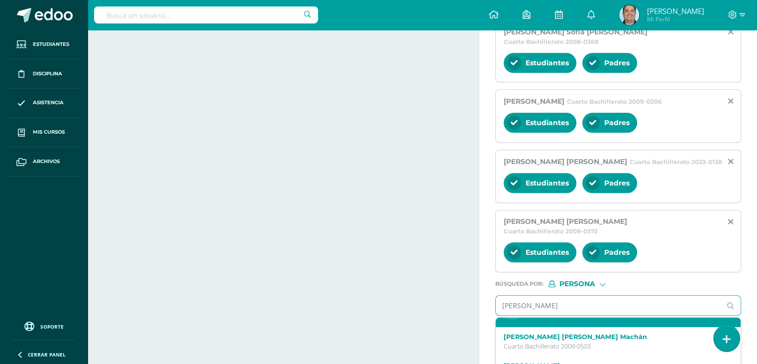
scroll to position [0, 0]
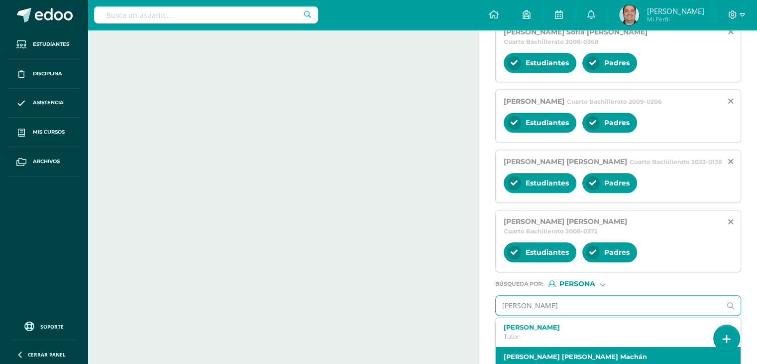
click at [590, 353] on label "[PERSON_NAME] [PERSON_NAME] Machán" at bounding box center [614, 356] width 220 height 7
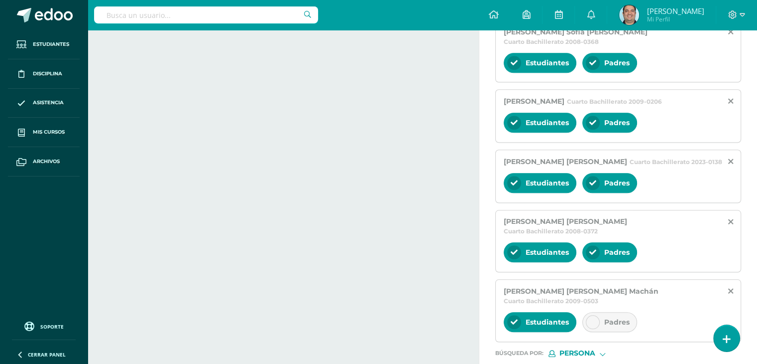
click at [590, 318] on icon at bounding box center [593, 321] width 7 height 7
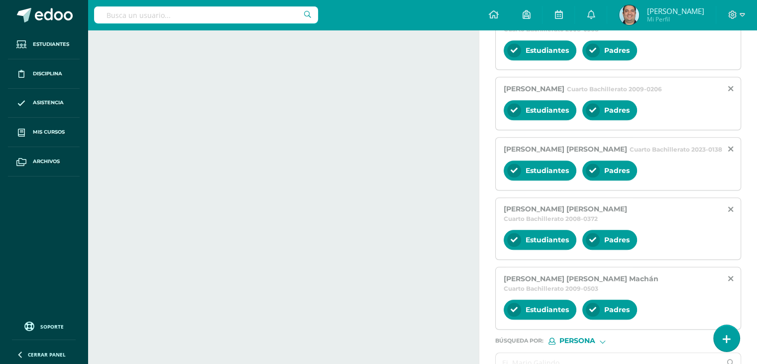
scroll to position [1046, 0]
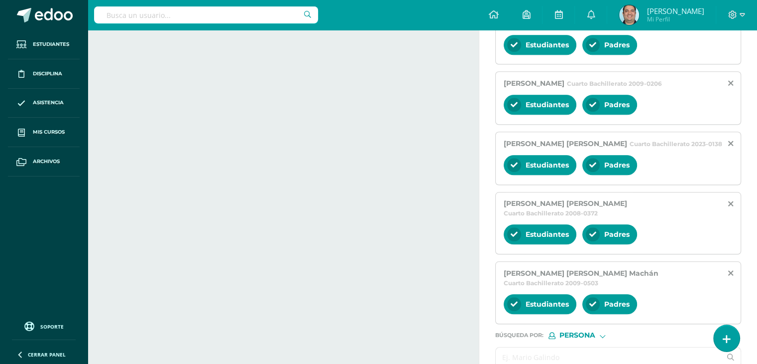
click at [560, 347] on input "text" at bounding box center [608, 356] width 225 height 19
type input "[PERSON_NAME]"
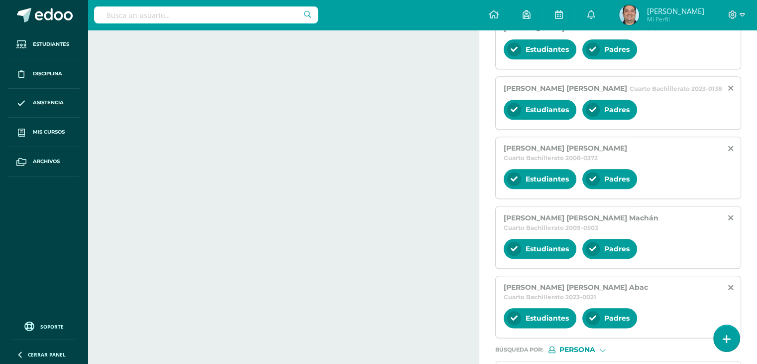
scroll to position [1106, 0]
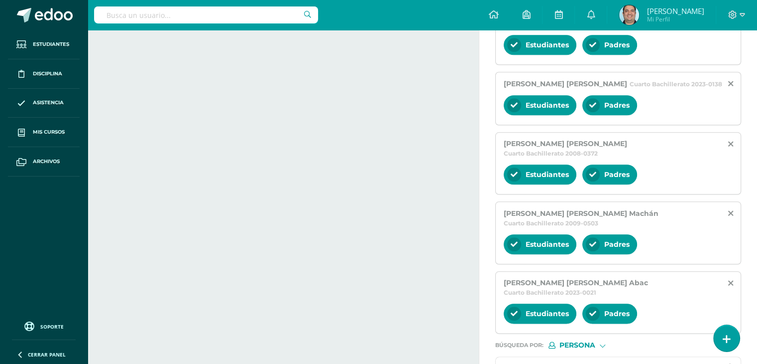
click at [545, 357] on input "text" at bounding box center [608, 366] width 225 height 19
type input "[PERSON_NAME]"
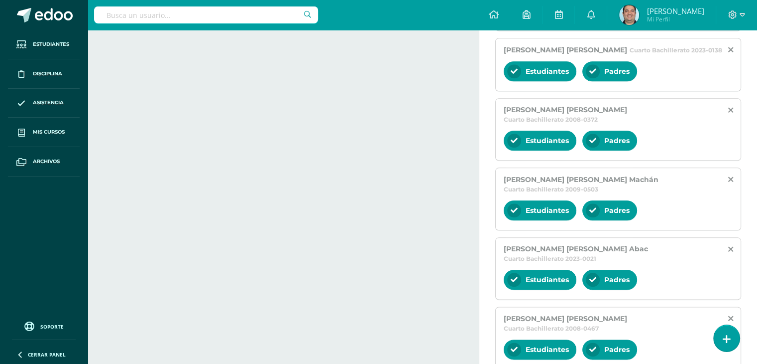
scroll to position [1175, 0]
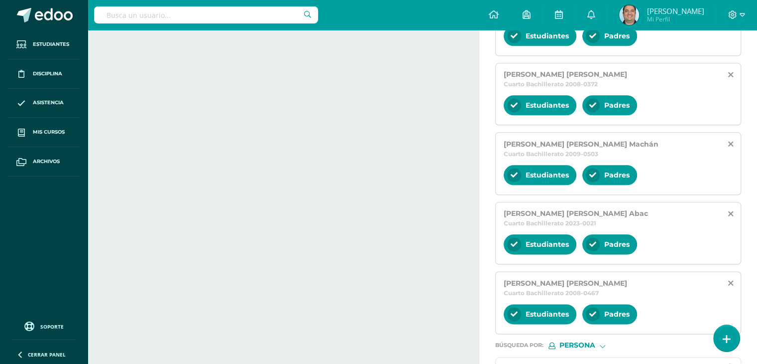
click at [562, 357] on input "text" at bounding box center [608, 366] width 225 height 19
click at [540, 357] on input "[PERSON_NAME] de [PERSON_NAME]" at bounding box center [608, 366] width 225 height 19
type input "[PERSON_NAME] de [PERSON_NAME]"
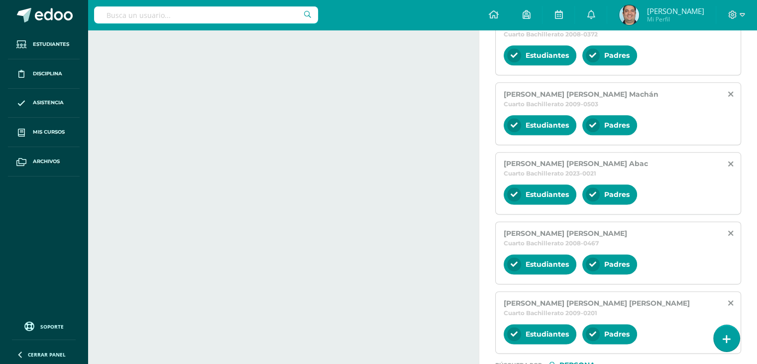
scroll to position [1235, 0]
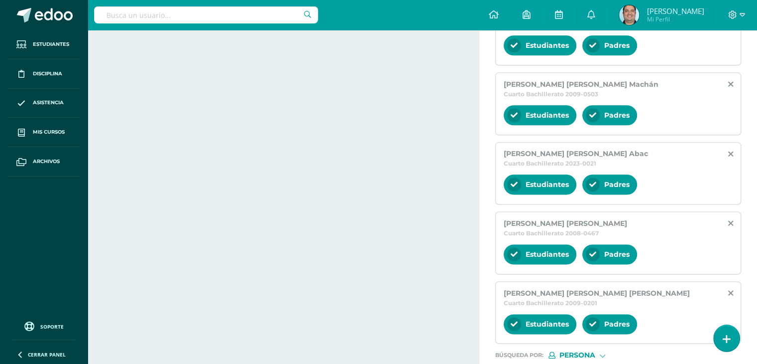
type input "[PERSON_NAME]"
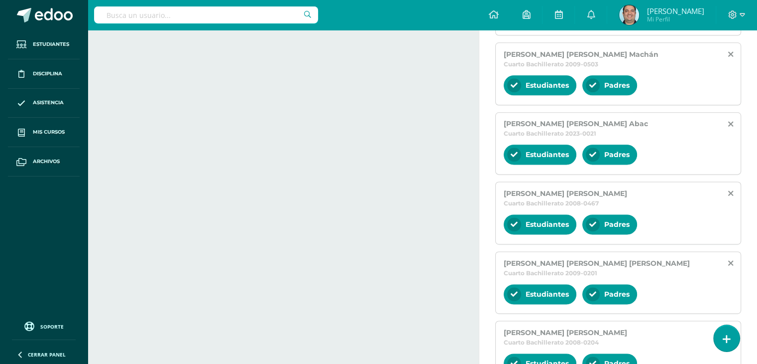
scroll to position [1295, 0]
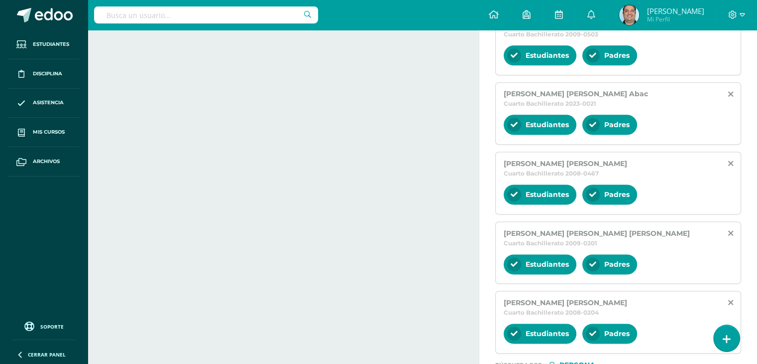
type input "[PERSON_NAME]"
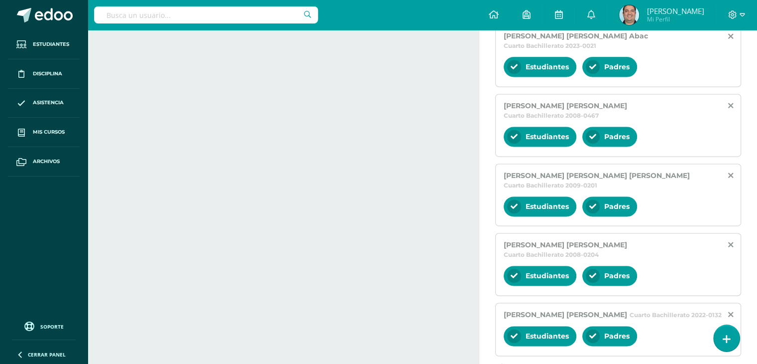
scroll to position [1354, 0]
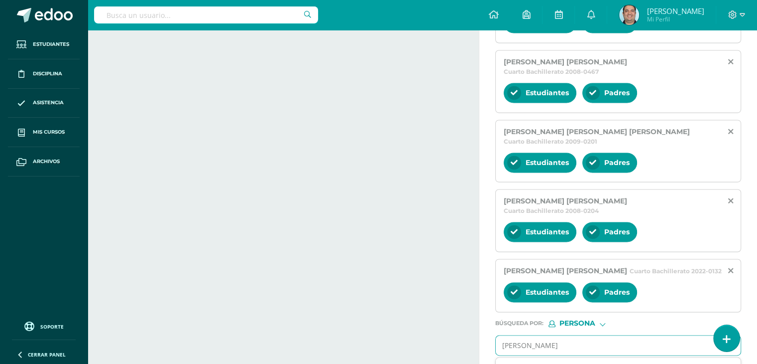
scroll to position [468, 0]
type input "[PERSON_NAME]"
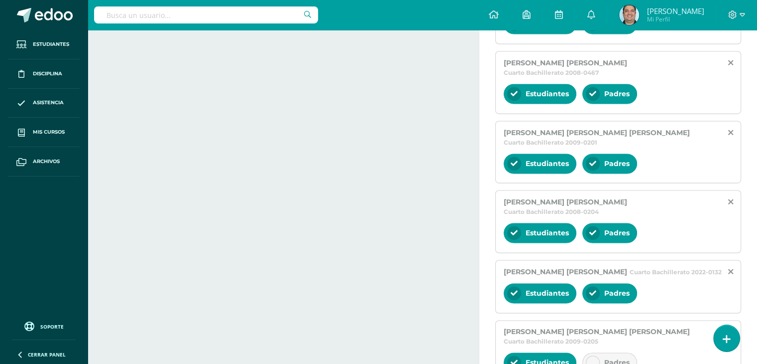
click at [596, 359] on icon at bounding box center [593, 362] width 7 height 7
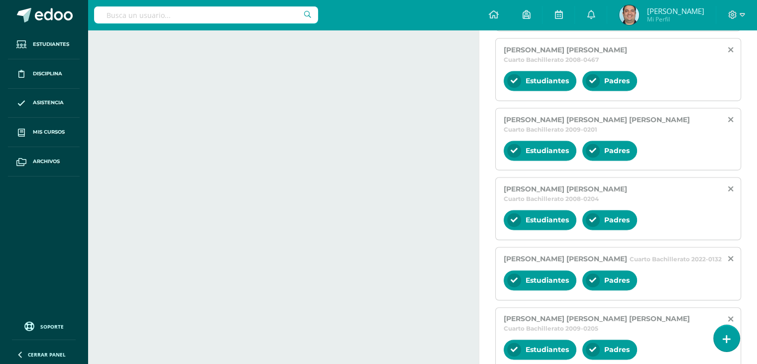
scroll to position [1414, 0]
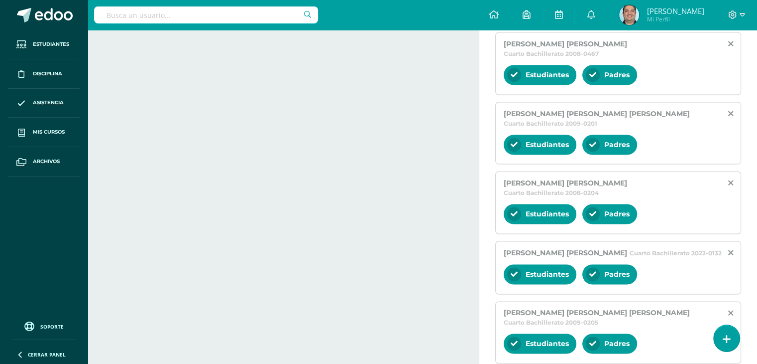
type input "[PERSON_NAME]"
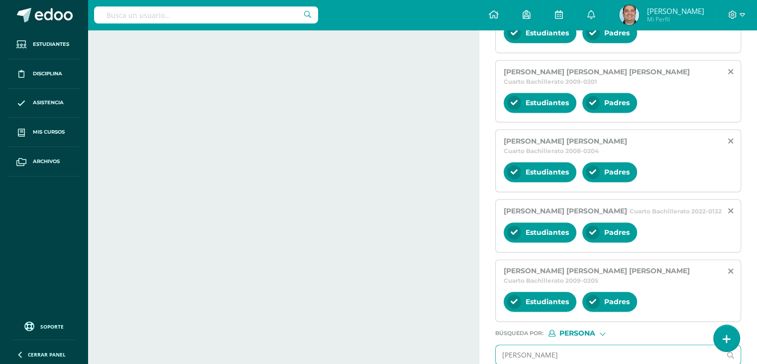
scroll to position [50, 0]
click at [594, 363] on icon at bounding box center [593, 370] width 7 height 7
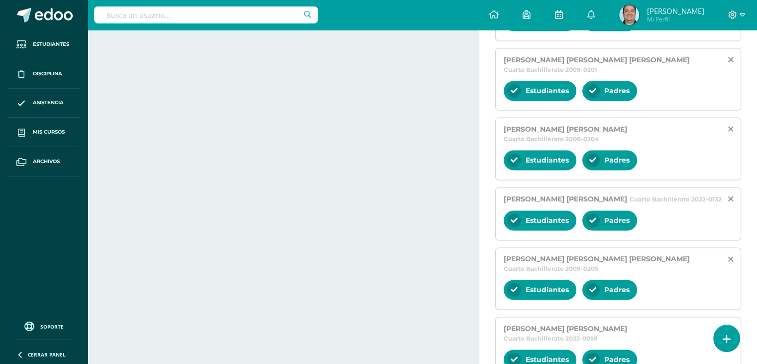
scroll to position [1474, 0]
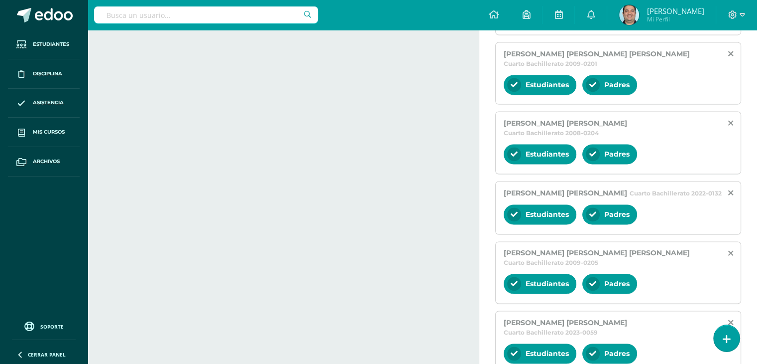
type input "eithan"
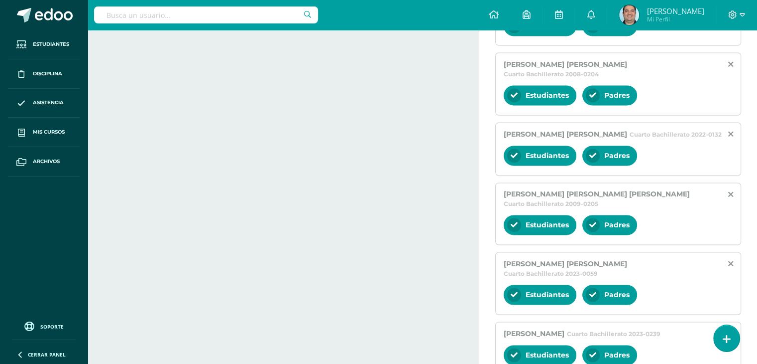
scroll to position [1534, 0]
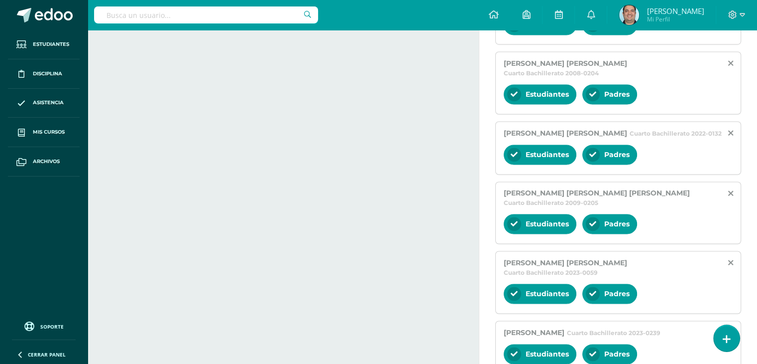
type input "[PERSON_NAME]"
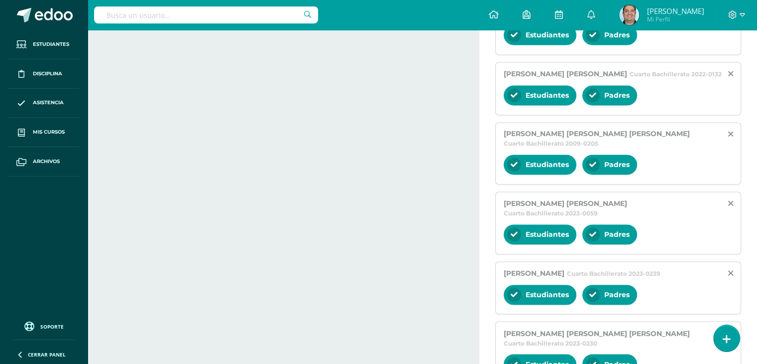
scroll to position [1593, 0]
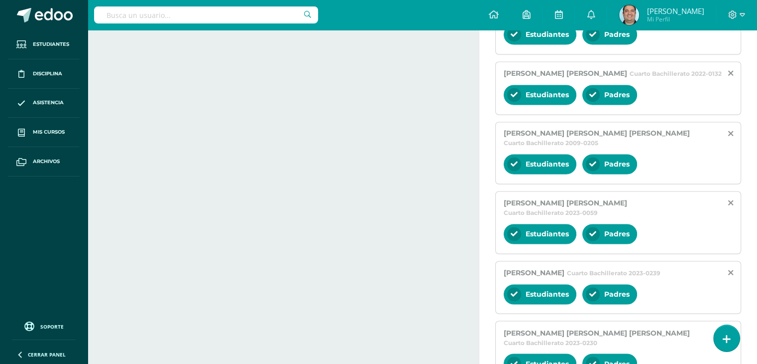
type input "[PERSON_NAME]"
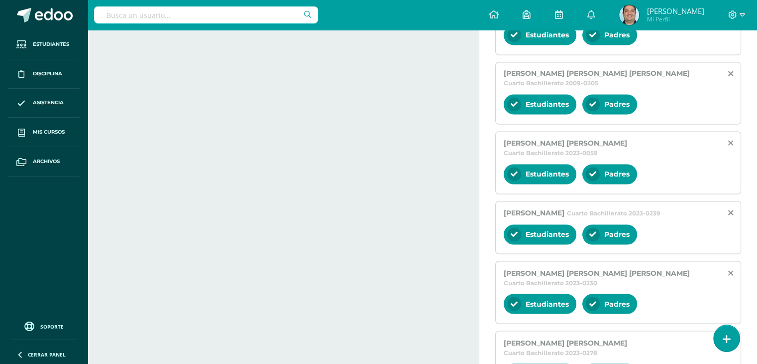
type input "[PERSON_NAME]"
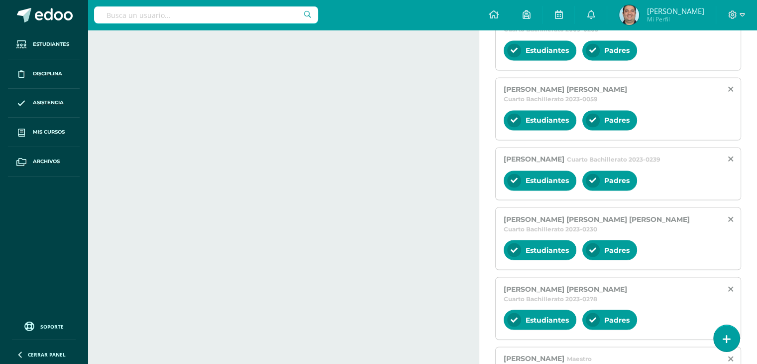
scroll to position [1713, 0]
